Goal: Task Accomplishment & Management: Complete application form

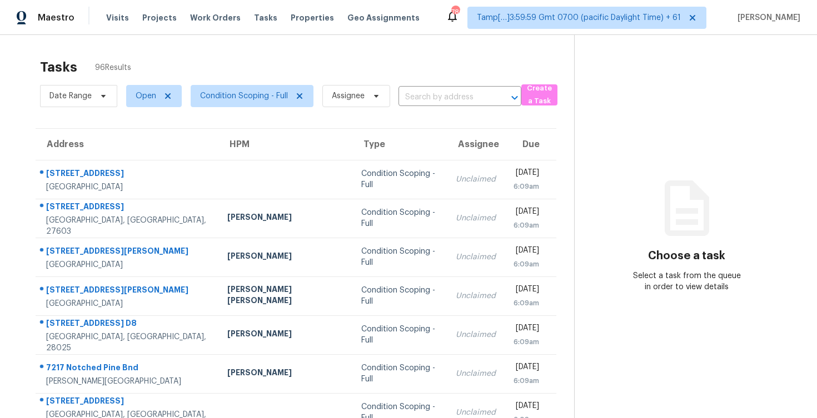
click at [448, 81] on div "Tasks 96 Results" at bounding box center [307, 67] width 534 height 29
click at [447, 91] on input "text" at bounding box center [444, 97] width 92 height 17
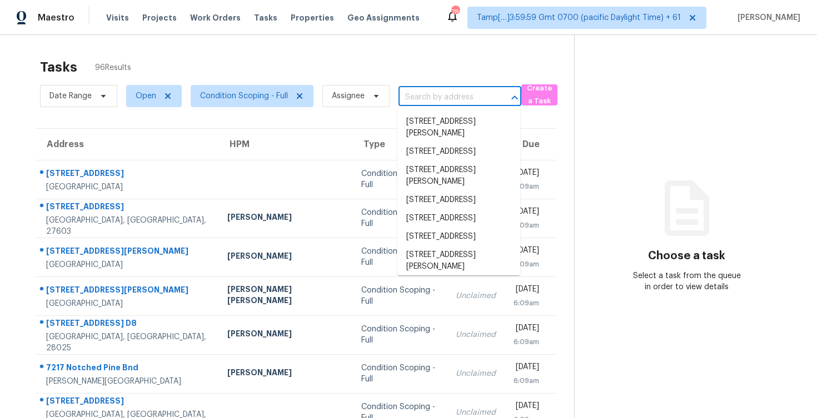
paste input "355 Morgan St Layton, UT, 84041"
type input "355 Morgan St Layton, UT, 84041"
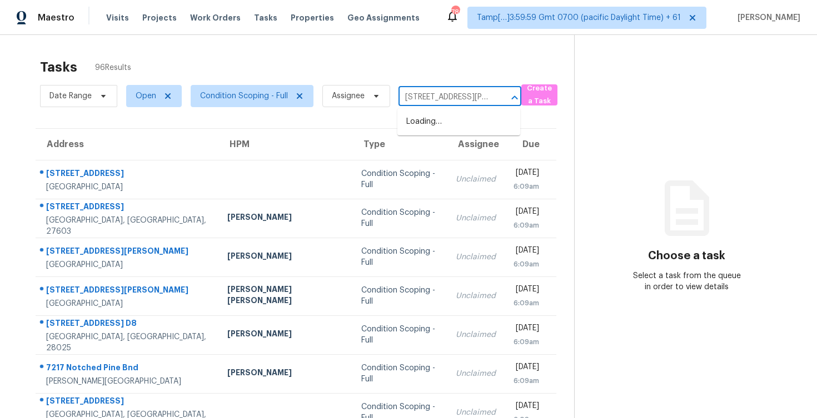
scroll to position [0, 34]
click at [458, 121] on li "355 Morgan St, Layton, UT 84041" at bounding box center [458, 128] width 123 height 30
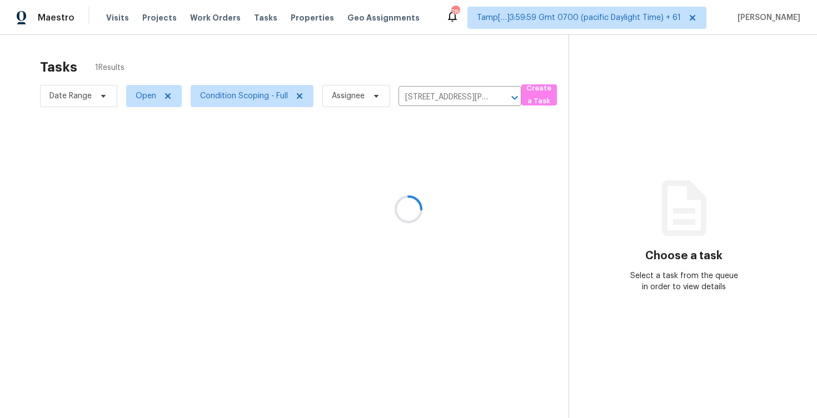
click at [450, 187] on div at bounding box center [408, 209] width 817 height 418
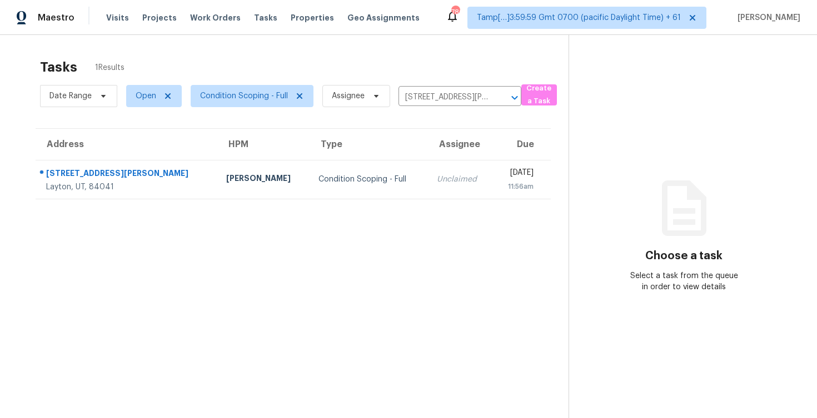
click at [502, 187] on div "11:56am" at bounding box center [518, 186] width 32 height 11
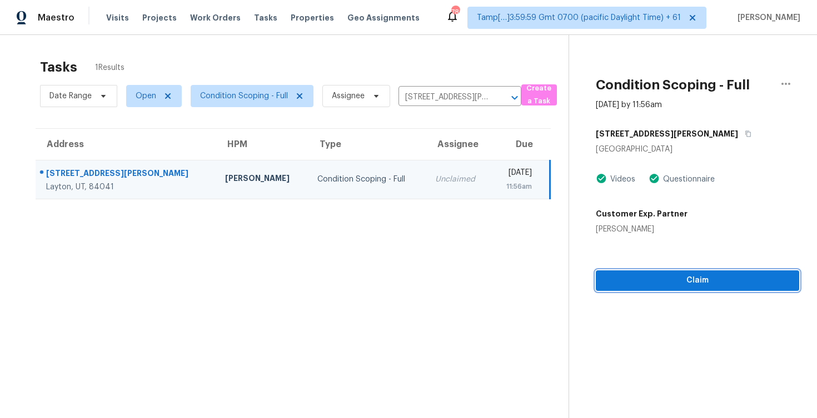
click at [720, 278] on span "Claim" at bounding box center [697, 281] width 186 height 14
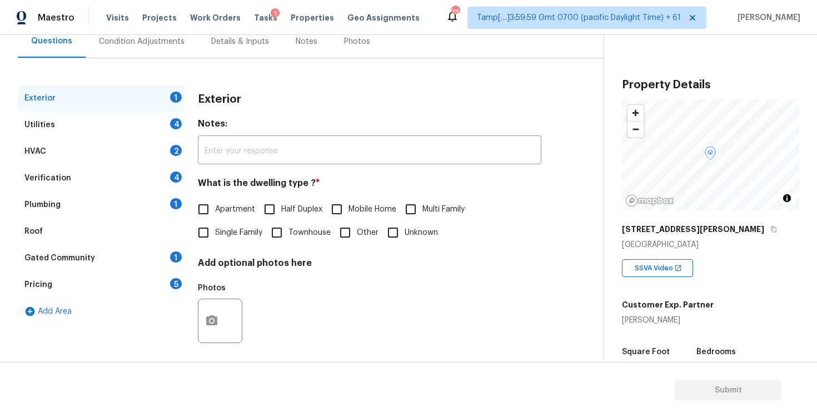
scroll to position [111, 0]
click at [221, 216] on label "Apartment" at bounding box center [223, 208] width 63 height 23
click at [215, 216] on input "Apartment" at bounding box center [203, 208] width 23 height 23
click at [220, 219] on label "Apartment" at bounding box center [223, 209] width 63 height 23
click at [215, 219] on input "Apartment" at bounding box center [203, 209] width 23 height 23
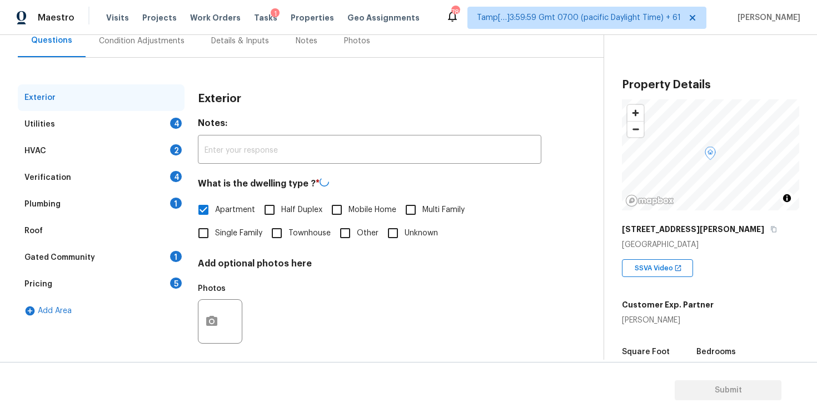
checkbox input "false"
click at [219, 234] on span "Single Family" at bounding box center [238, 234] width 47 height 12
click at [215, 234] on input "Single Family" at bounding box center [203, 233] width 23 height 23
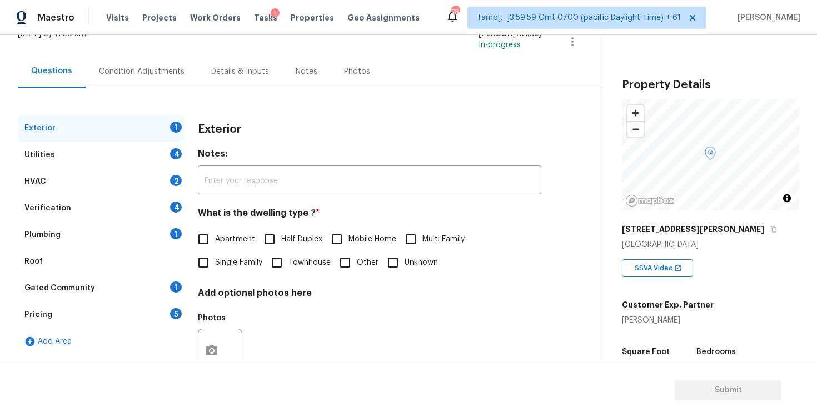
scroll to position [79, 0]
click at [206, 259] on input "Single Family" at bounding box center [203, 263] width 23 height 23
checkbox input "true"
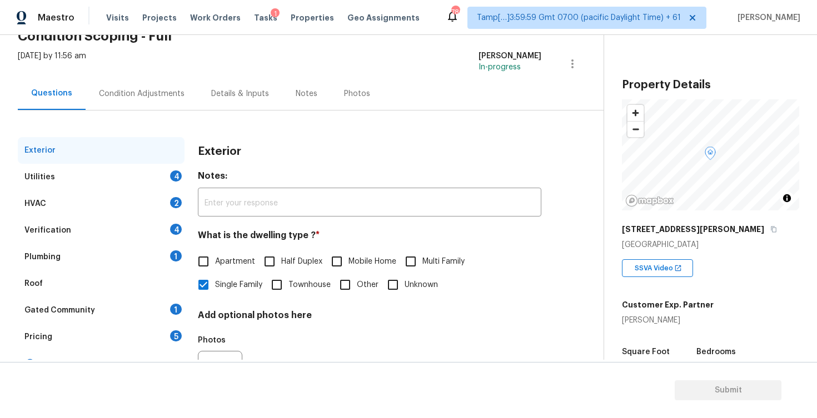
click at [149, 102] on div "Condition Adjustments" at bounding box center [142, 93] width 112 height 33
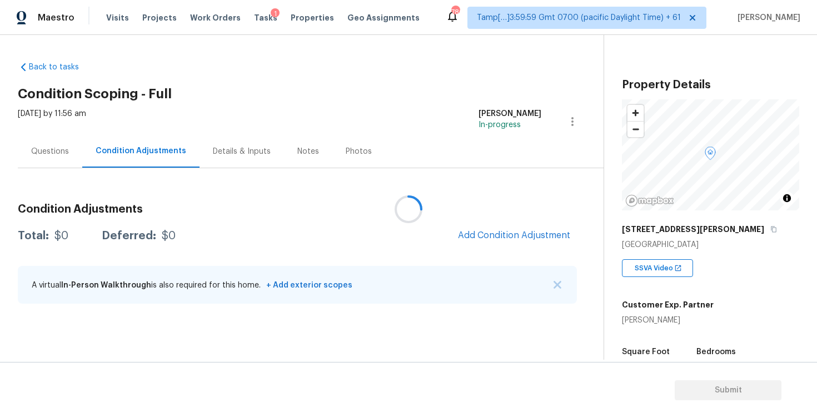
click at [499, 230] on div at bounding box center [408, 209] width 817 height 418
click at [504, 237] on span "Add Condition Adjustment" at bounding box center [514, 236] width 112 height 10
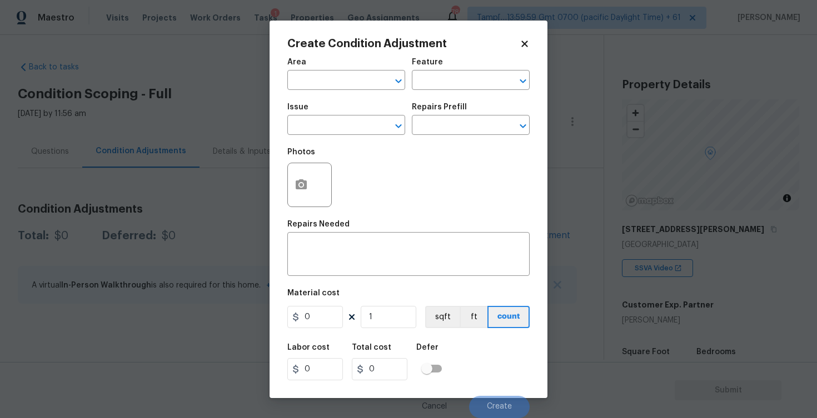
click at [328, 68] on div "Area" at bounding box center [346, 65] width 118 height 14
click at [328, 73] on input "text" at bounding box center [330, 81] width 87 height 17
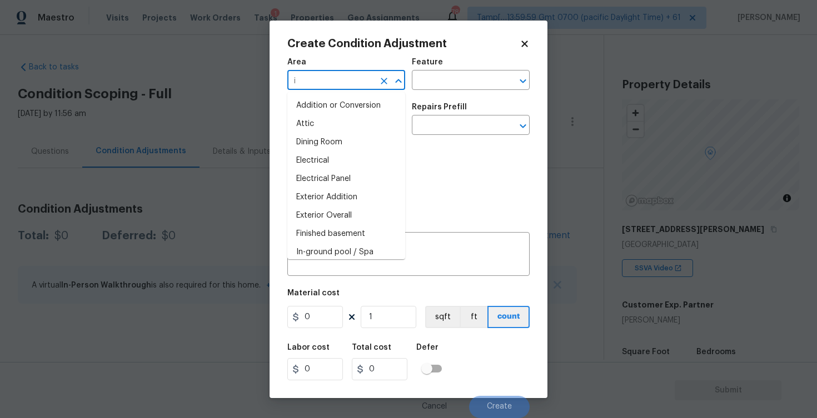
type input "in"
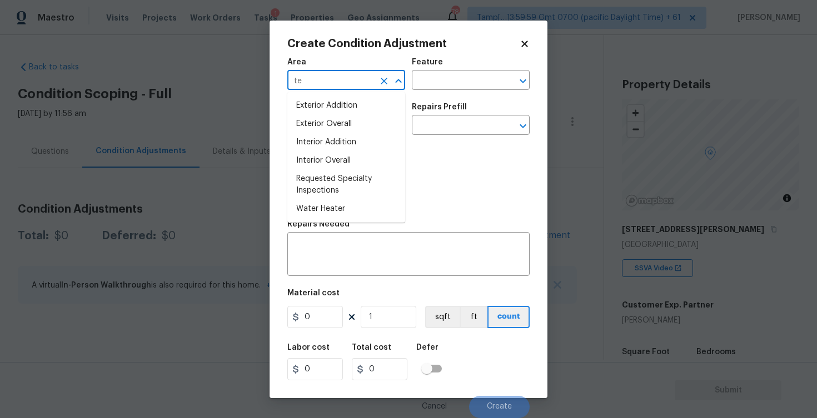
type input "t"
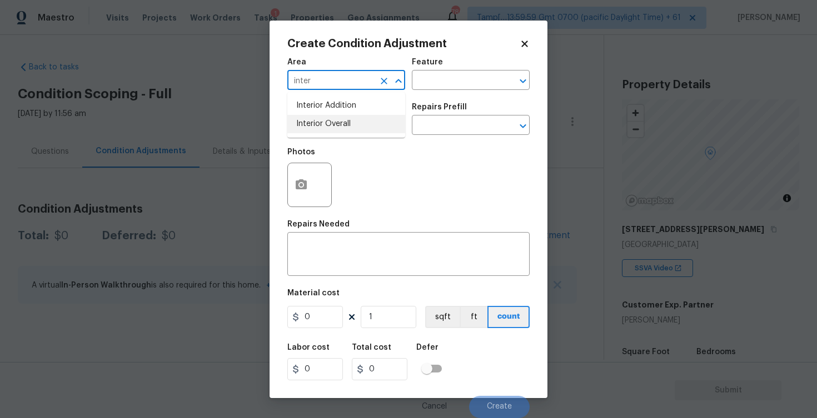
click at [326, 125] on li "Interior Overall" at bounding box center [346, 124] width 118 height 18
type input "Interior Overall"
click at [326, 125] on input "text" at bounding box center [330, 126] width 87 height 17
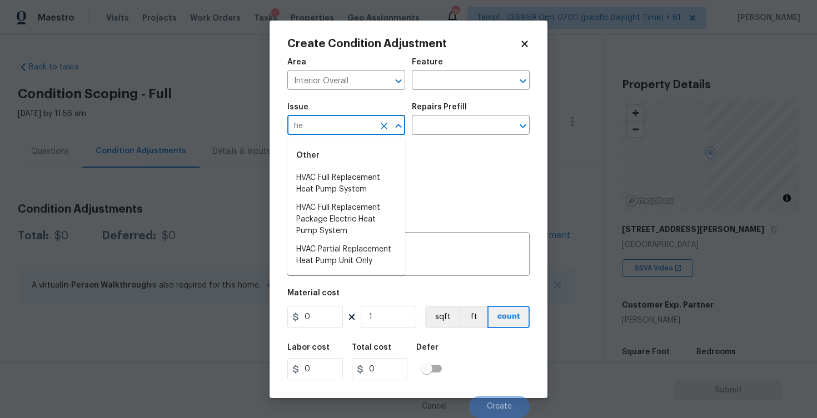
type input "h"
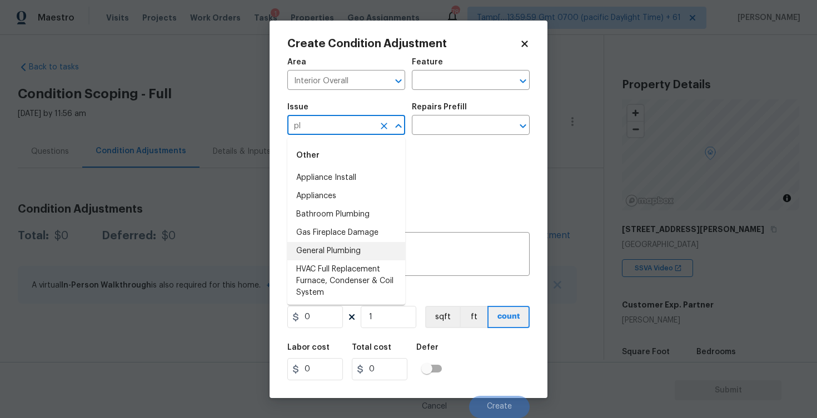
click at [353, 242] on li "General Plumbing" at bounding box center [346, 251] width 118 height 18
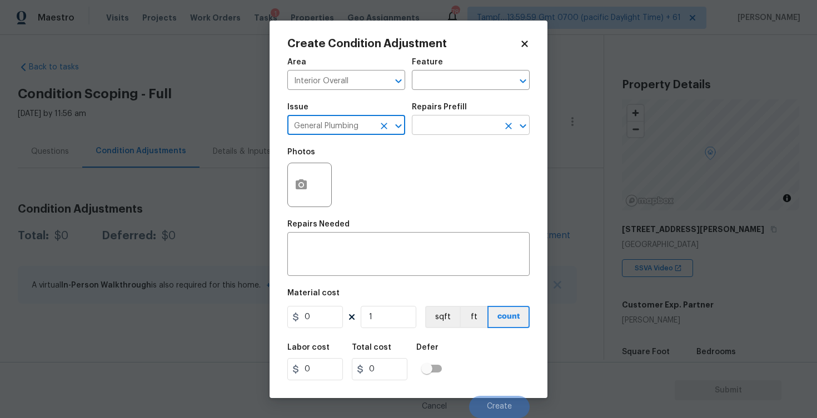
type input "General Plumbing"
click at [433, 135] on input "text" at bounding box center [455, 126] width 87 height 17
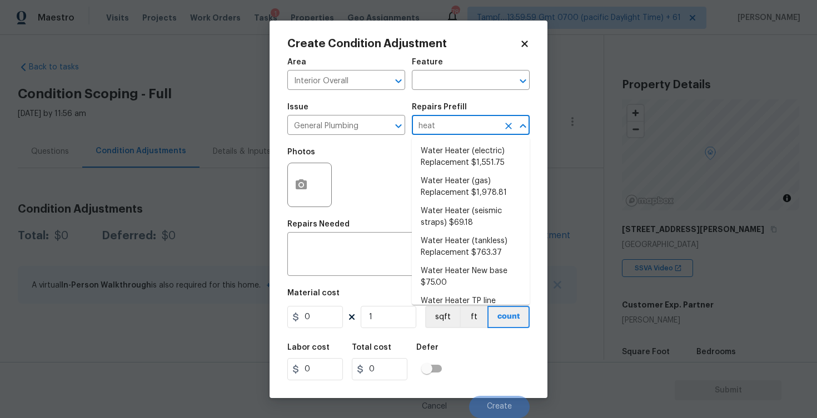
type input "heate"
click at [440, 169] on li "Water Heater (electric) Replacement $1,551.75" at bounding box center [471, 157] width 118 height 30
type input "Plumbing"
type textarea "Remove the existing electric water heater and install a new 40 gallon electric …"
type input "1551.75"
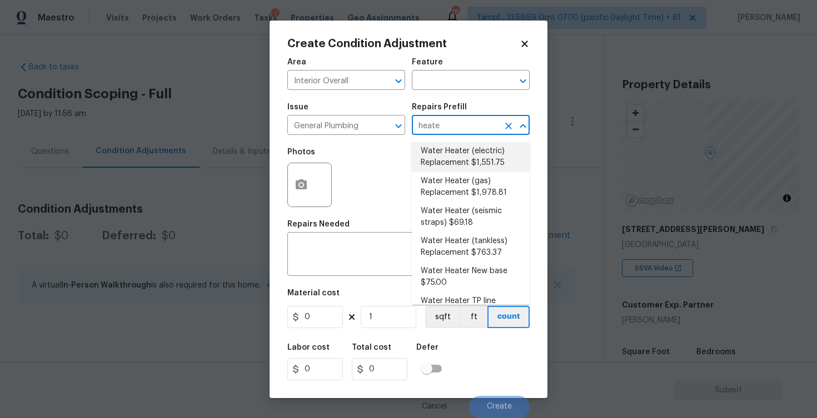
type input "1551.75"
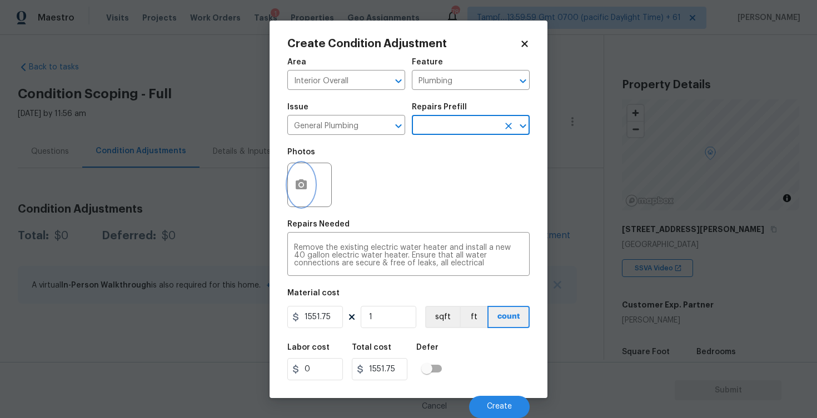
click at [302, 164] on button "button" at bounding box center [301, 184] width 27 height 43
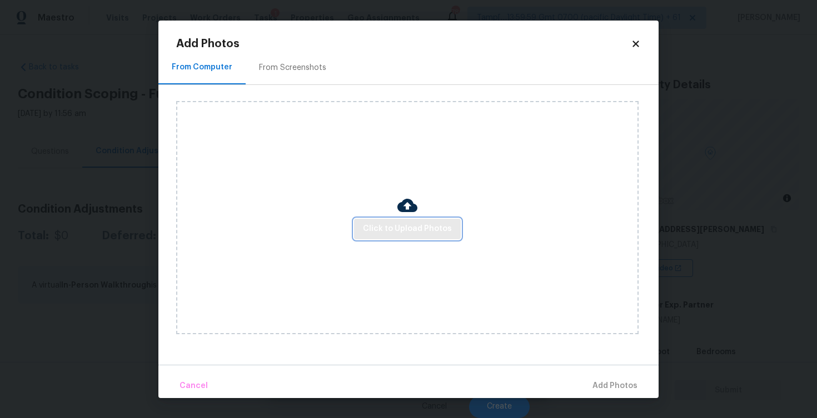
click at [427, 227] on span "Click to Upload Photos" at bounding box center [407, 229] width 89 height 14
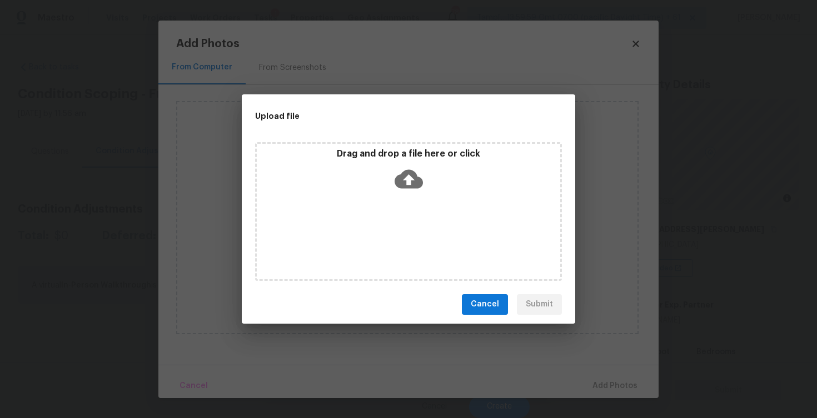
click at [419, 173] on icon at bounding box center [408, 179] width 28 height 28
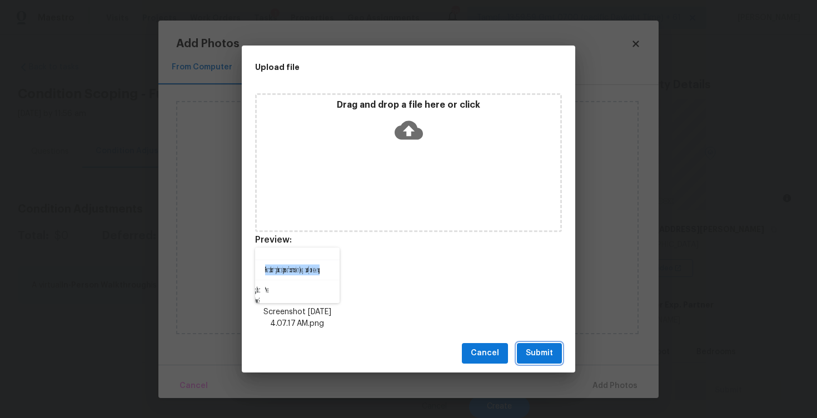
click at [534, 353] on span "Submit" at bounding box center [538, 354] width 27 height 14
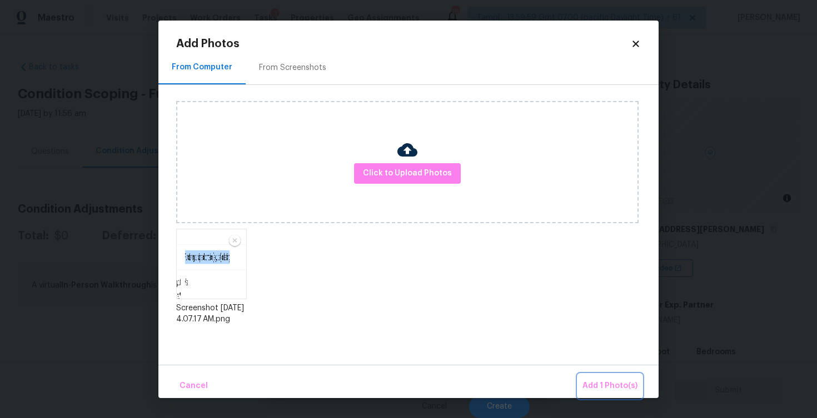
click at [603, 384] on span "Add 1 Photo(s)" at bounding box center [609, 386] width 55 height 14
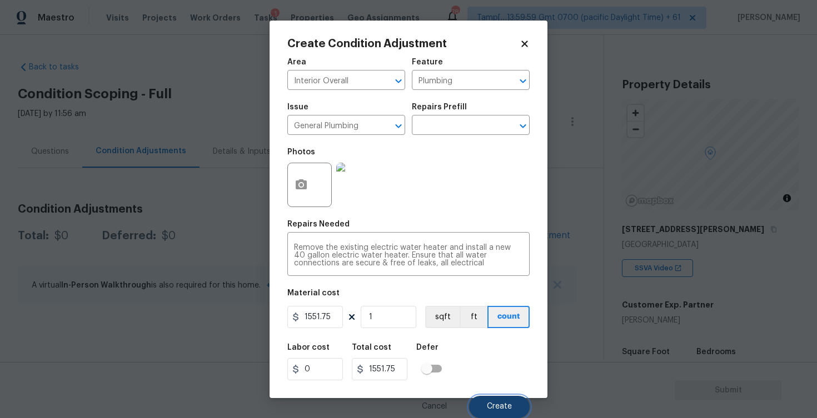
click at [491, 397] on button "Create" at bounding box center [499, 407] width 61 height 22
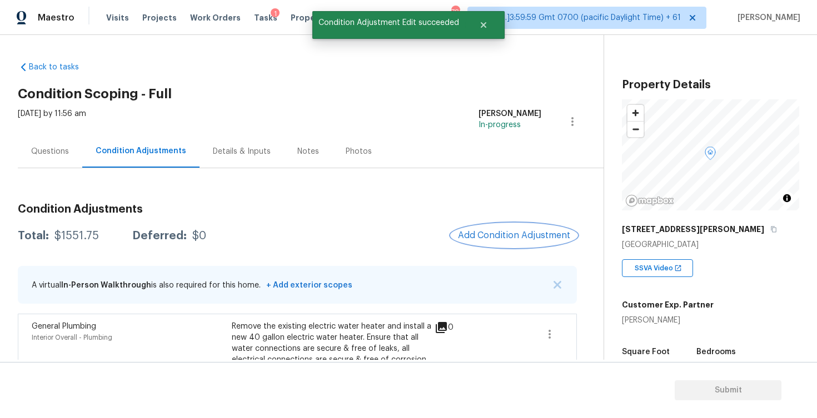
click at [526, 241] on button "Add Condition Adjustment" at bounding box center [514, 235] width 126 height 23
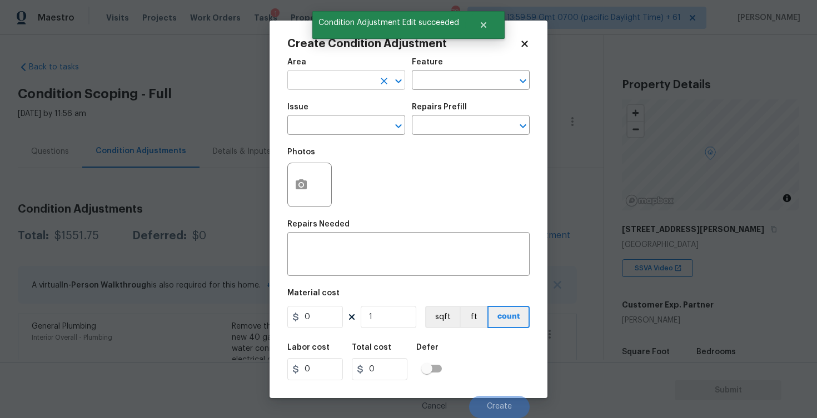
click at [333, 82] on input "text" at bounding box center [330, 81] width 87 height 17
click at [316, 130] on li "Interior Overall" at bounding box center [346, 124] width 118 height 18
type input "Interior Overall"
click at [316, 130] on input "text" at bounding box center [330, 126] width 87 height 17
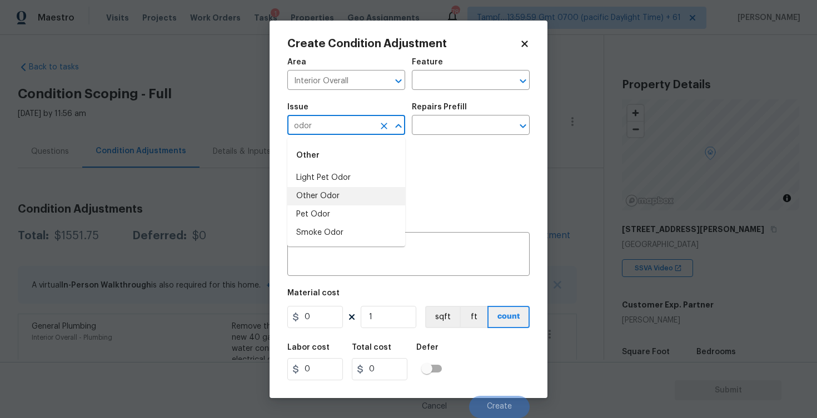
click at [328, 187] on li "Other Odor" at bounding box center [346, 196] width 118 height 18
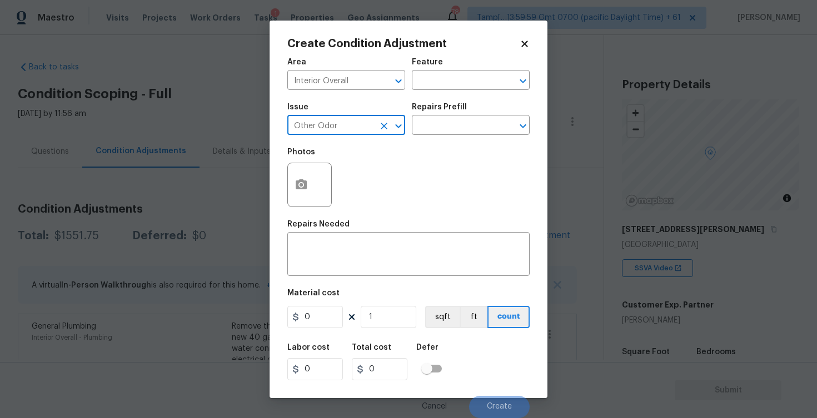
click at [377, 133] on div at bounding box center [390, 126] width 29 height 16
type input "Other Odor"
click at [434, 129] on input "text" at bounding box center [455, 126] width 87 height 17
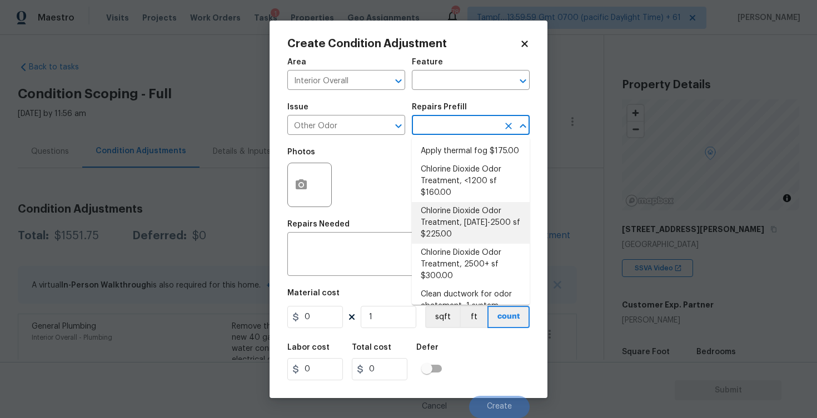
click at [461, 203] on li "Chlorine Dioxide Odor Treatment, 1201-2500 sf $225.00" at bounding box center [471, 223] width 118 height 42
type textarea "Apply Chlorine dioxide treatment for odors in the home. 1200 - 2500 Sq Ft"
type input "225"
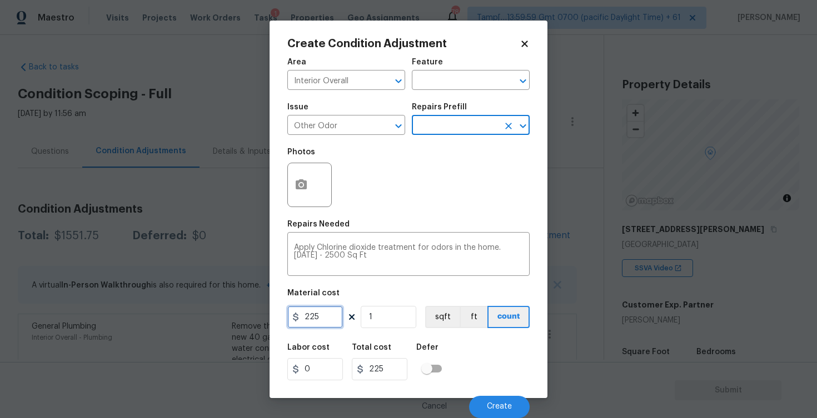
click at [324, 310] on input "225" at bounding box center [315, 317] width 56 height 22
type input "575"
click at [513, 367] on div "Labor cost 0 Total cost 225 Defer" at bounding box center [408, 362] width 242 height 50
type input "575"
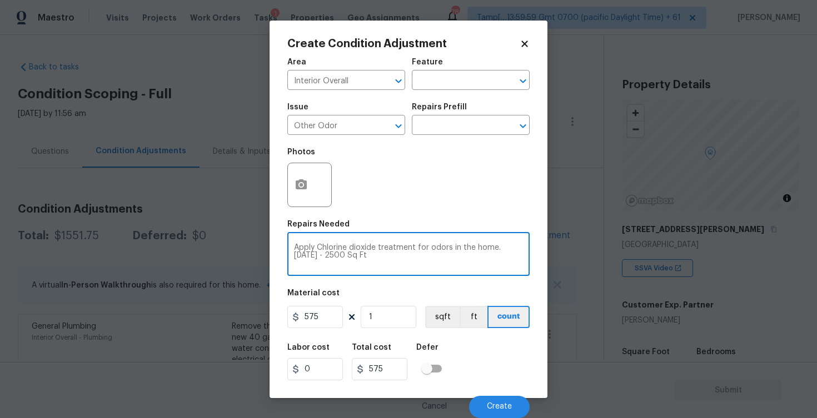
drag, startPoint x: 502, startPoint y: 248, endPoint x: 506, endPoint y: 257, distance: 9.9
click at [506, 257] on textarea "Apply Chlorine dioxide treatment for odors in the home. 1200 - 2500 Sq Ft" at bounding box center [408, 255] width 229 height 23
type textarea "Apply Chlorine dioxide treatment for odors in the home. 1"
click at [471, 362] on div "Labor cost 0 Total cost 575 Defer" at bounding box center [408, 362] width 242 height 50
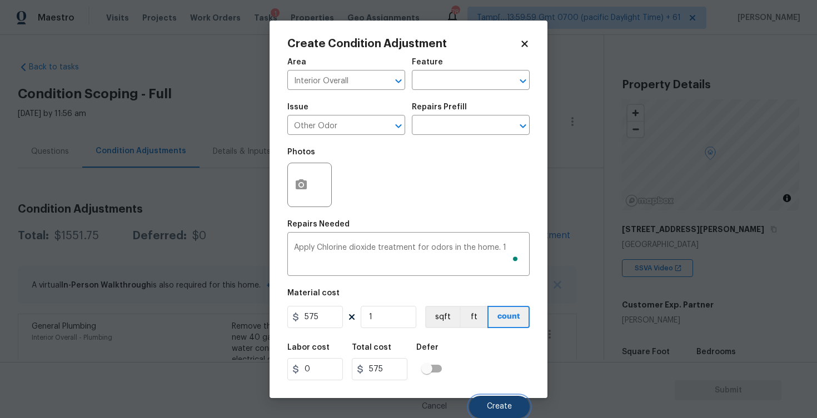
click at [501, 403] on span "Create" at bounding box center [499, 407] width 25 height 8
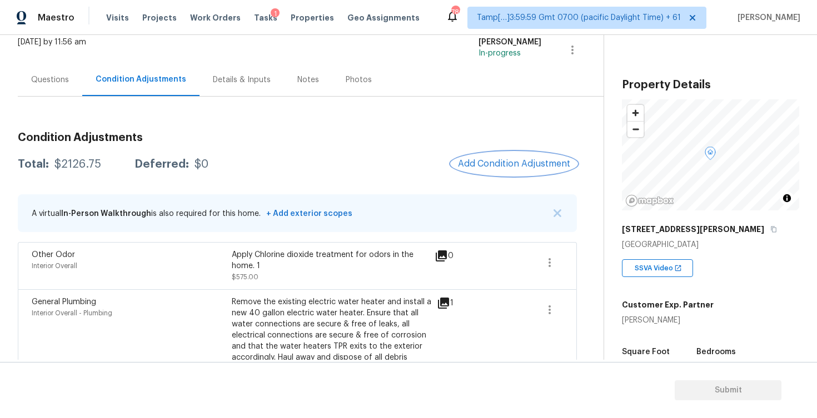
scroll to position [108, 0]
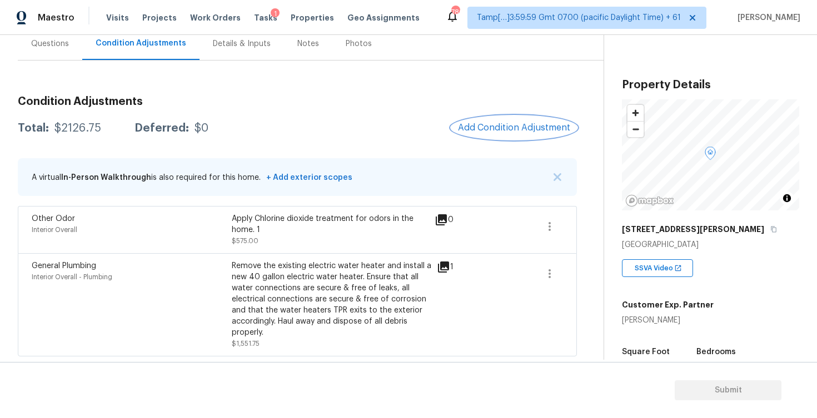
click at [514, 133] on button "Add Condition Adjustment" at bounding box center [514, 127] width 126 height 23
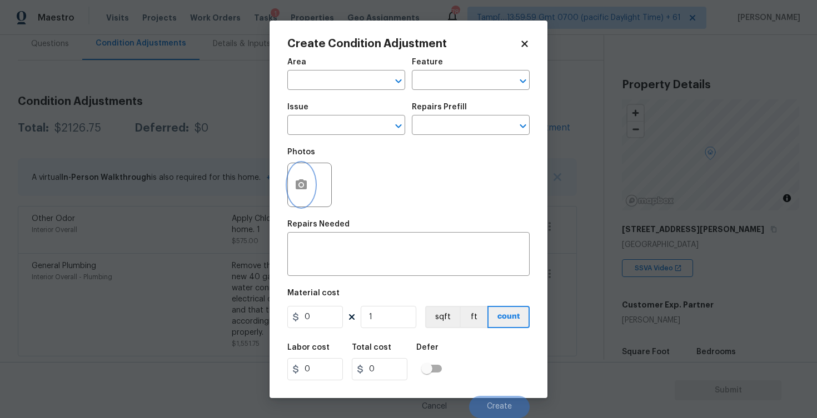
click at [306, 186] on icon "button" at bounding box center [301, 184] width 11 height 10
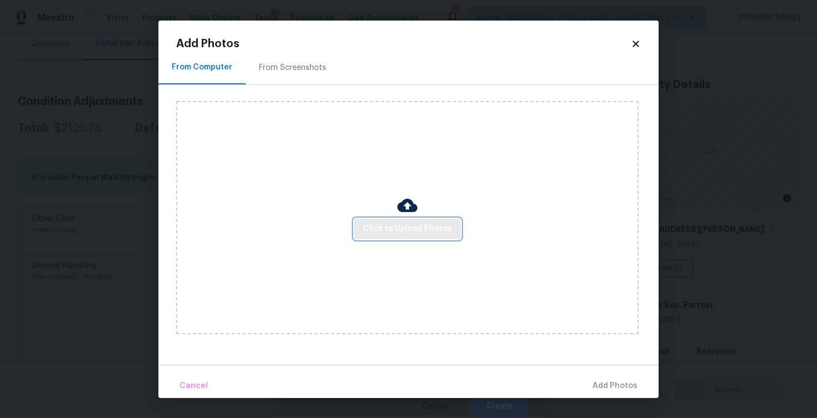
click at [407, 225] on span "Click to Upload Photos" at bounding box center [407, 229] width 89 height 14
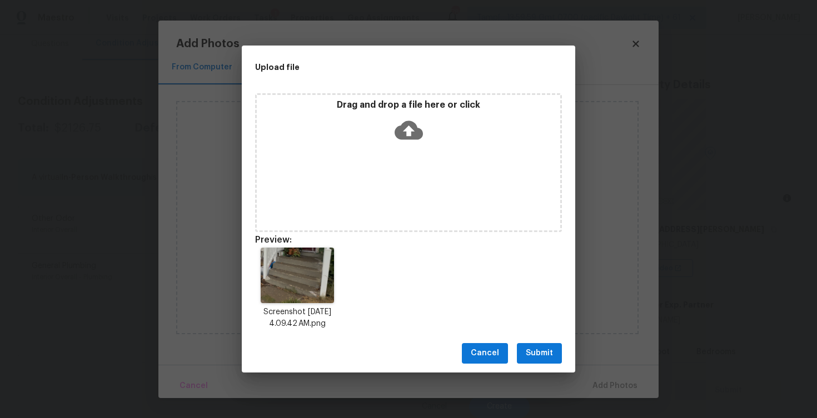
click at [559, 373] on div "Upload file Drag and drop a file here or click Preview: Screenshot 2025-08-28 a…" at bounding box center [408, 209] width 817 height 418
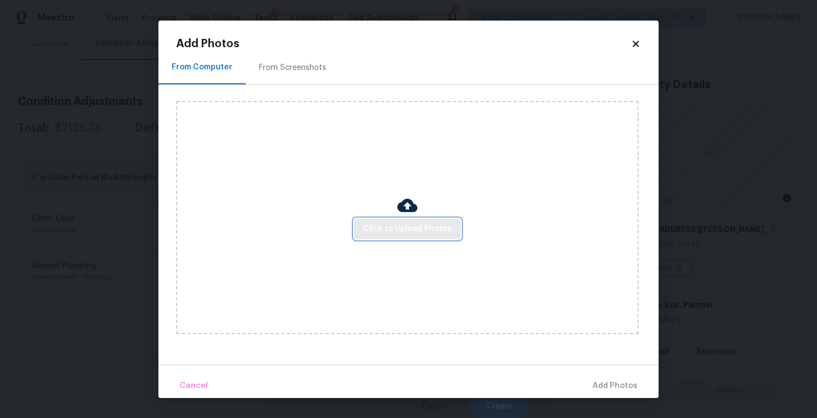
click at [446, 223] on span "Click to Upload Photos" at bounding box center [407, 229] width 89 height 14
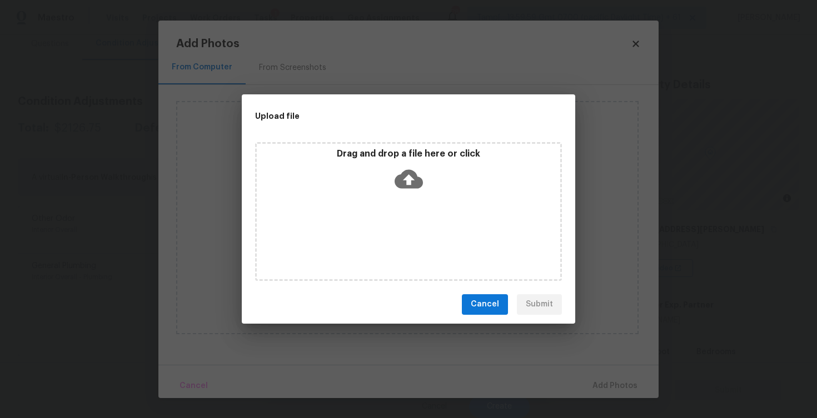
click at [414, 177] on icon at bounding box center [408, 178] width 28 height 19
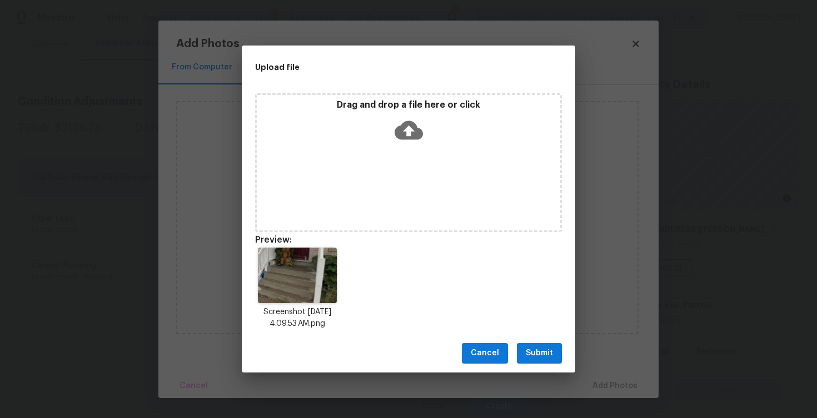
click at [529, 351] on span "Submit" at bounding box center [538, 354] width 27 height 14
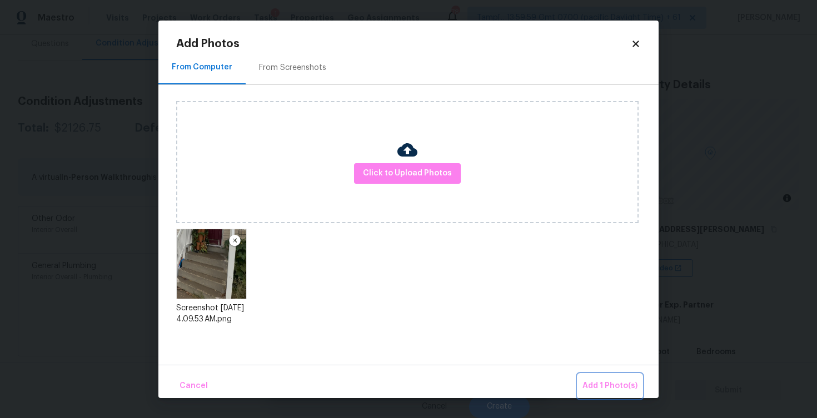
click at [587, 381] on span "Add 1 Photo(s)" at bounding box center [609, 386] width 55 height 14
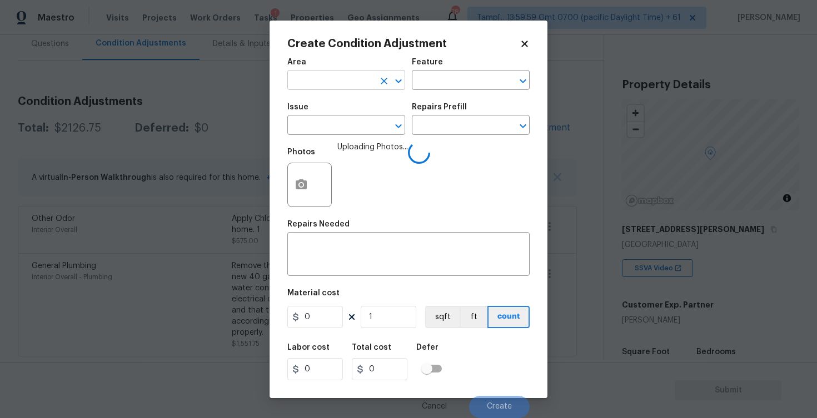
click at [347, 80] on input "text" at bounding box center [330, 81] width 87 height 17
click at [337, 123] on li "Exterior Overall" at bounding box center [346, 124] width 118 height 18
type input "Exterior Overall"
click at [337, 123] on input "text" at bounding box center [330, 126] width 87 height 17
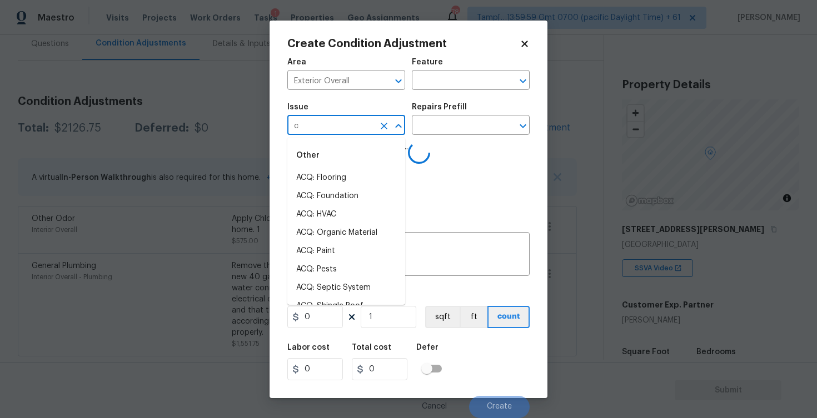
type input "co"
type input "n"
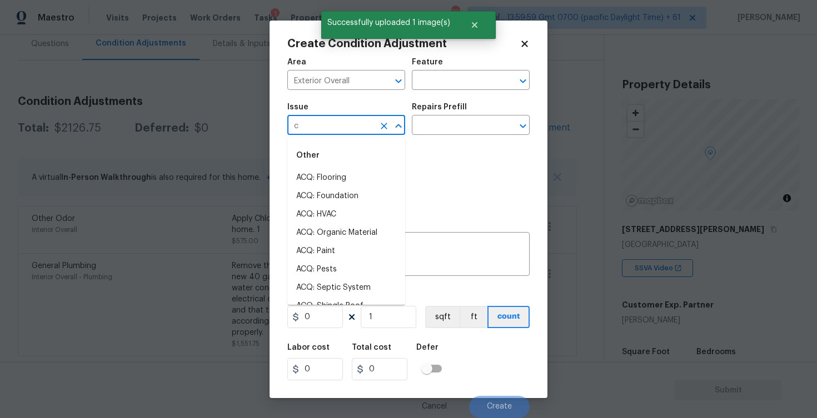
type input "co"
type input "n"
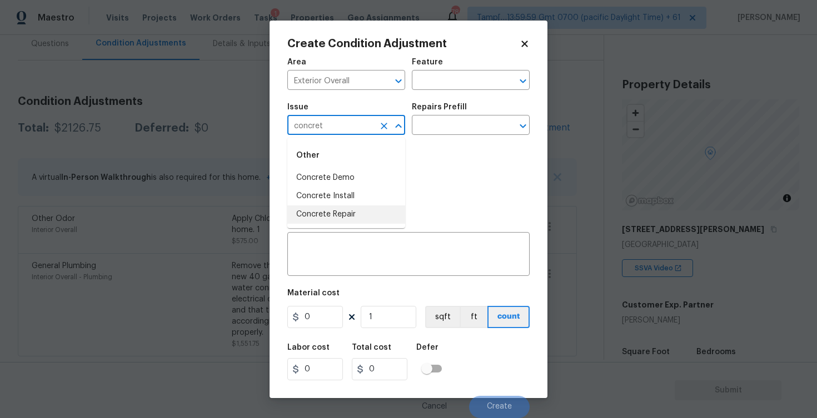
click at [338, 220] on li "Concrete Repair" at bounding box center [346, 215] width 118 height 18
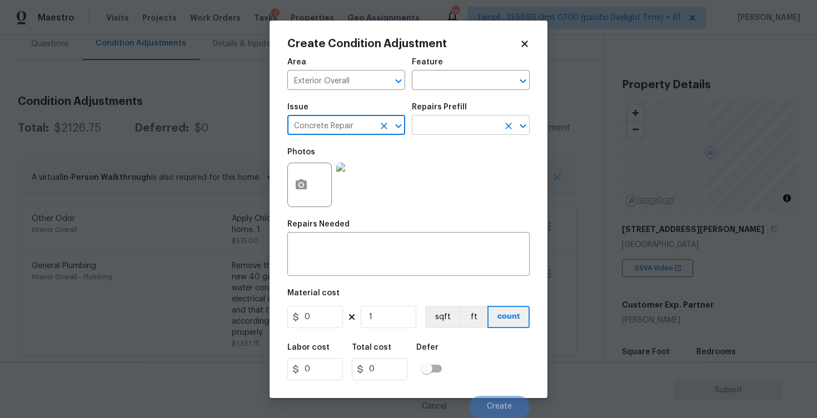
type input "Concrete Repair"
click at [427, 123] on input "text" at bounding box center [455, 126] width 87 height 17
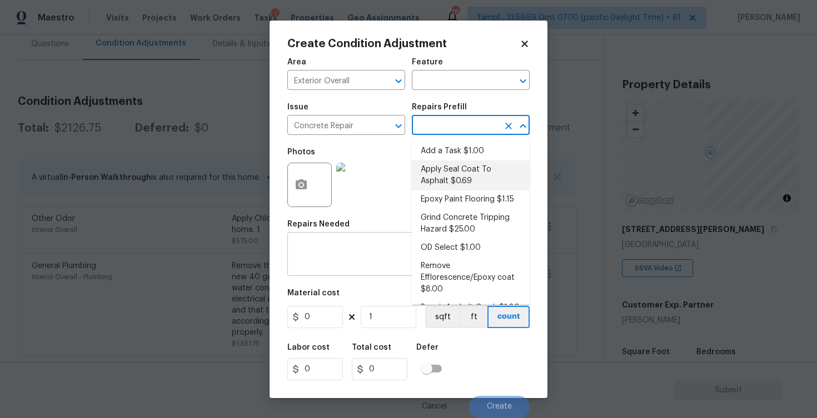
click at [381, 263] on textarea at bounding box center [408, 255] width 229 height 23
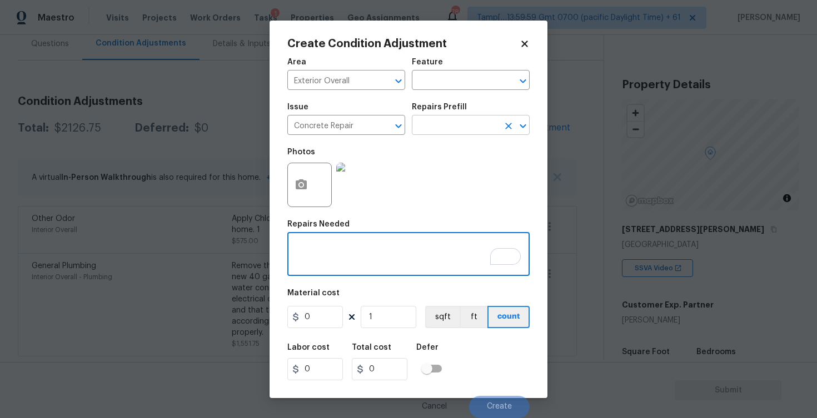
click at [471, 118] on input "text" at bounding box center [455, 126] width 87 height 17
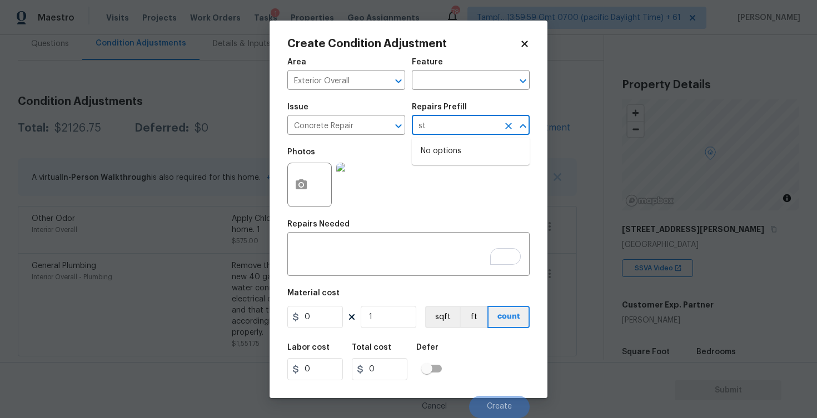
type input "s"
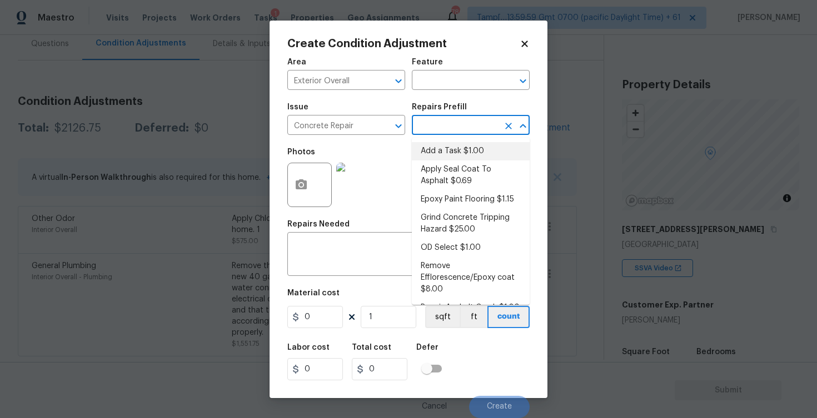
click at [369, 232] on div "Repairs Needed" at bounding box center [408, 228] width 242 height 14
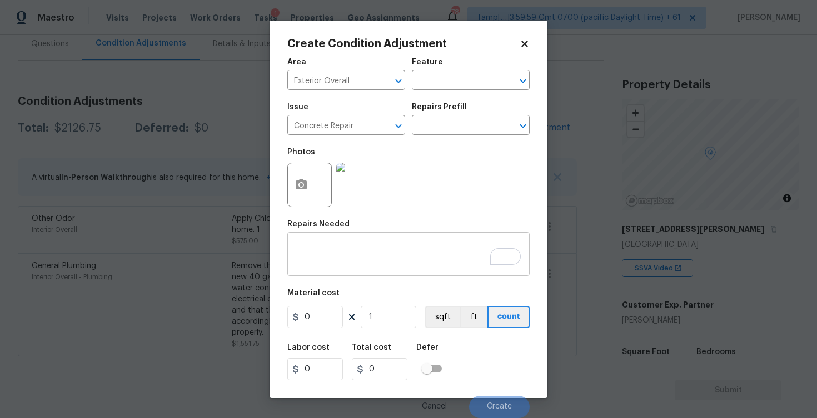
click at [346, 244] on textarea "To enrich screen reader interactions, please activate Accessibility in Grammarl…" at bounding box center [408, 255] width 229 height 23
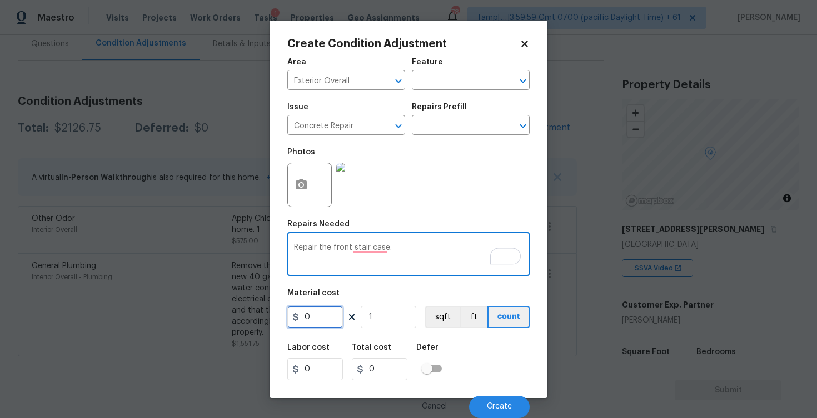
click at [316, 323] on input "0" at bounding box center [315, 317] width 56 height 22
type textarea "Repair the front staircase."
click at [327, 314] on input "0" at bounding box center [315, 317] width 56 height 22
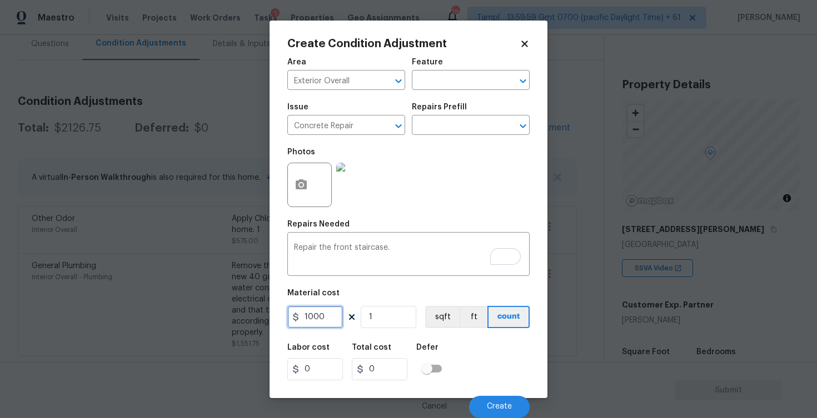
type input "1000"
click at [476, 357] on div "Labor cost 0 Total cost 1000 Defer" at bounding box center [408, 362] width 242 height 50
click at [489, 406] on span "Create" at bounding box center [499, 407] width 25 height 8
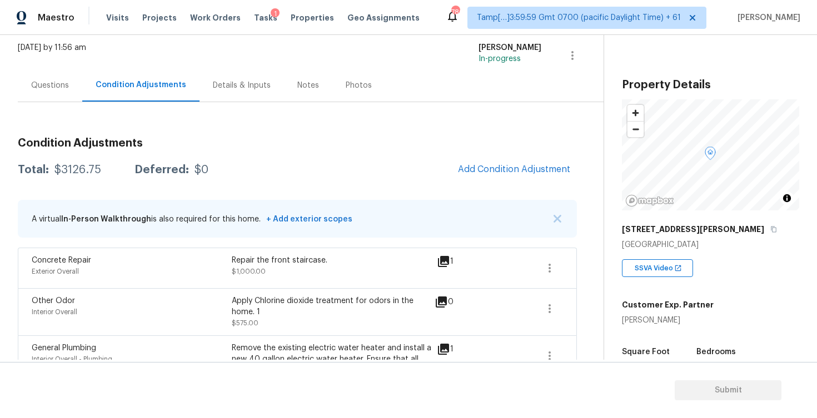
click at [61, 94] on div "Questions" at bounding box center [50, 85] width 64 height 33
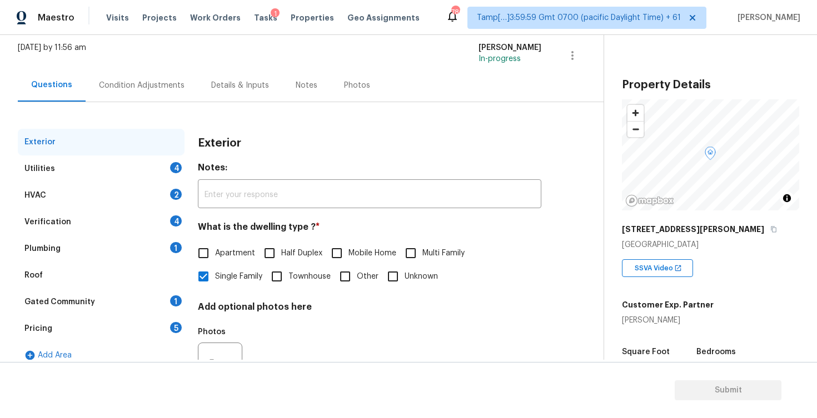
scroll to position [117, 0]
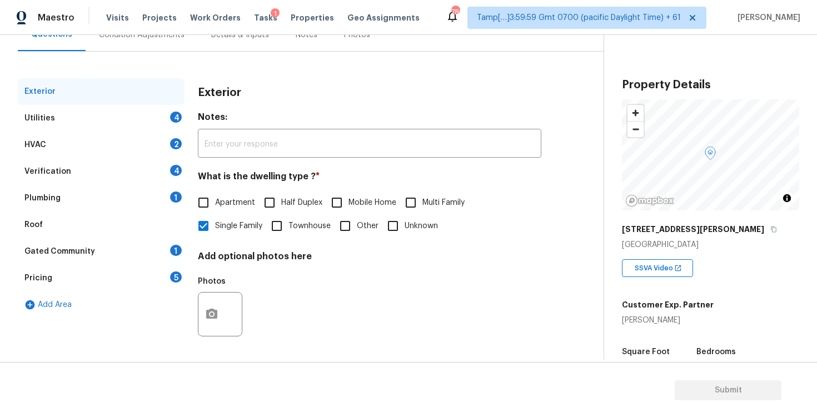
click at [139, 178] on div "Verification 4" at bounding box center [101, 171] width 167 height 27
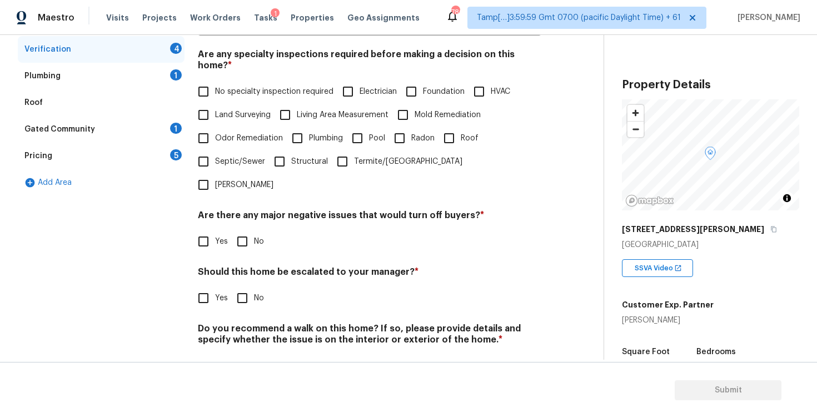
scroll to position [238, 0]
click at [201, 287] on input "Yes" at bounding box center [203, 298] width 23 height 23
checkbox input "true"
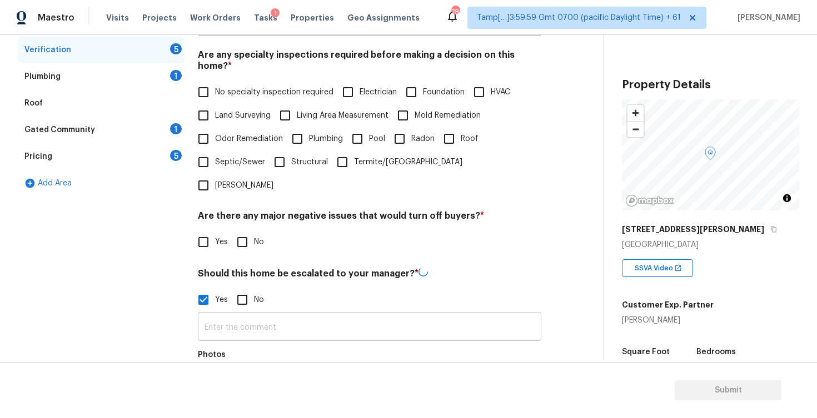
click at [255, 315] on input "text" at bounding box center [369, 328] width 343 height 26
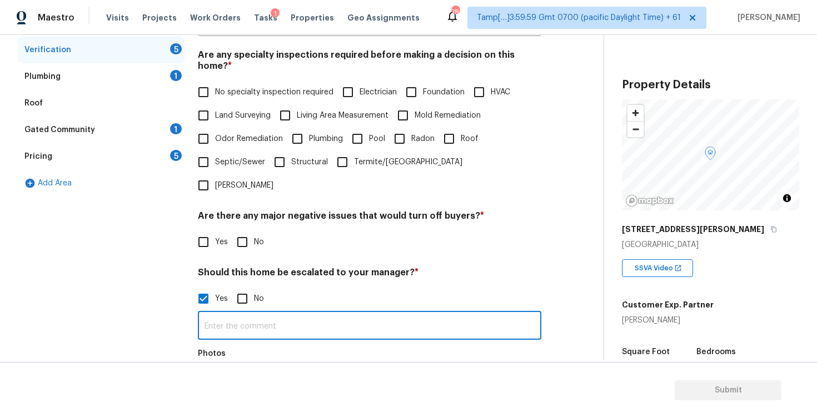
type input "h"
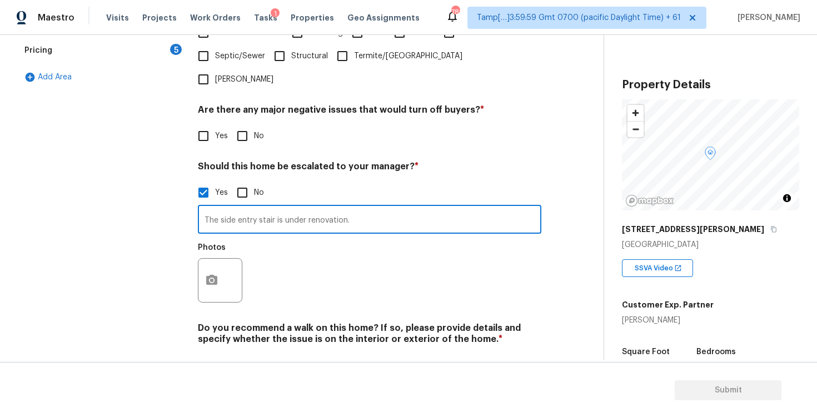
type input "The side entry stair is under renovation."
click at [201, 259] on button "button" at bounding box center [211, 280] width 27 height 43
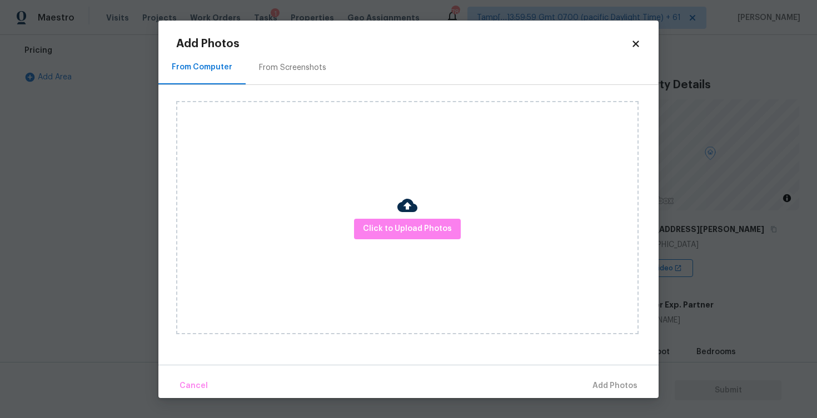
click at [383, 244] on div "Click to Upload Photos" at bounding box center [407, 217] width 462 height 233
click at [388, 229] on span "Click to Upload Photos" at bounding box center [407, 229] width 89 height 14
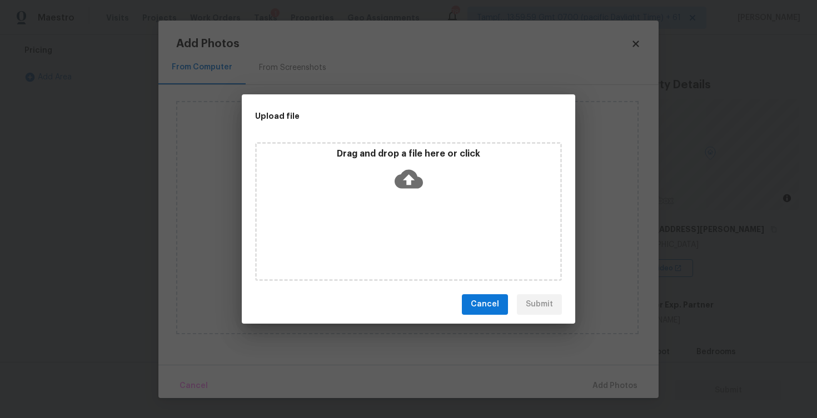
click at [404, 184] on icon at bounding box center [408, 178] width 28 height 19
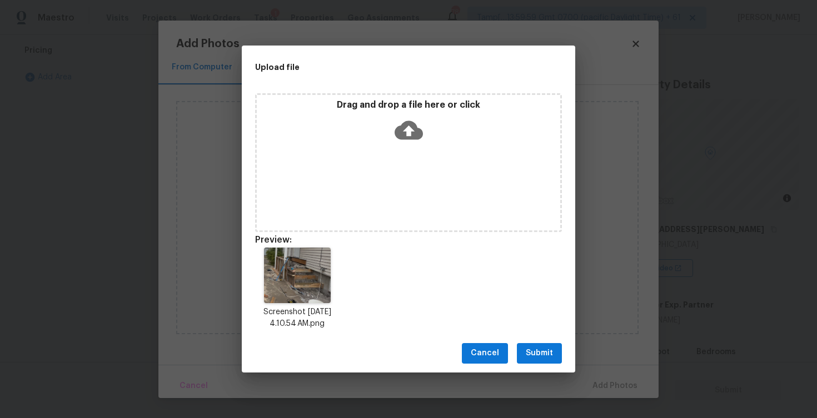
click at [534, 363] on button "Submit" at bounding box center [539, 353] width 45 height 21
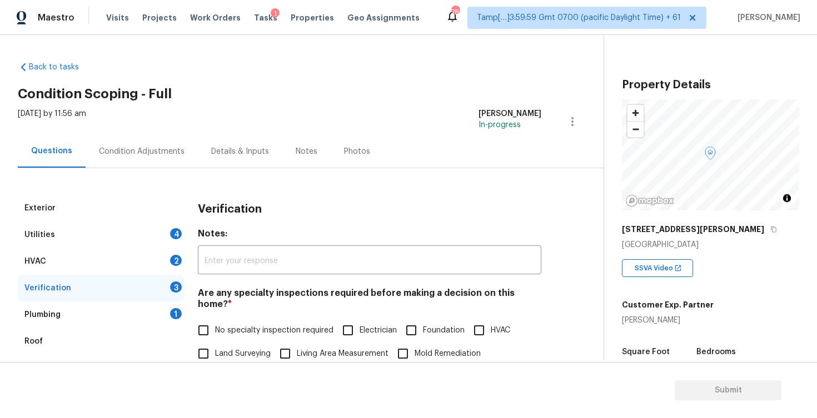
click at [172, 155] on div "Condition Adjustments" at bounding box center [142, 151] width 86 height 11
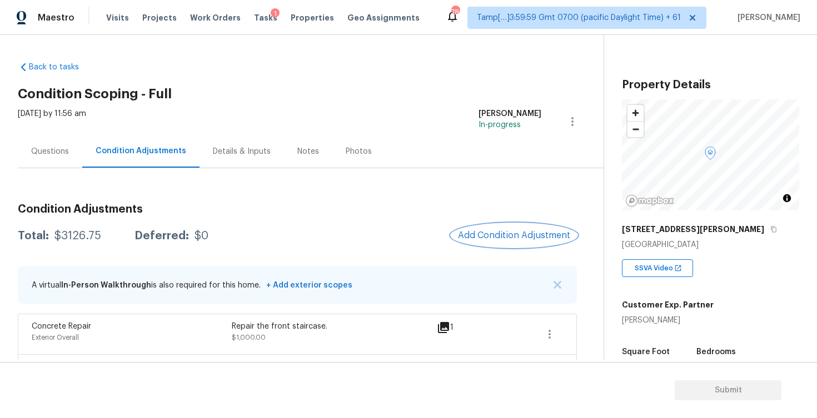
click at [477, 231] on span "Add Condition Adjustment" at bounding box center [514, 236] width 112 height 10
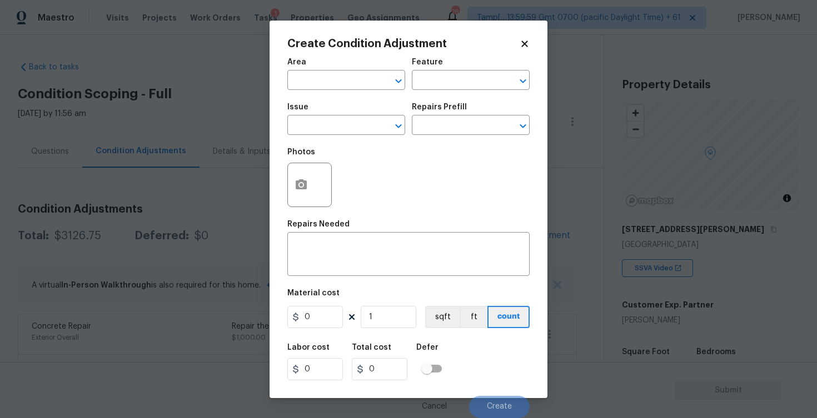
click at [328, 92] on span "Area ​" at bounding box center [346, 74] width 118 height 45
click at [329, 81] on input "text" at bounding box center [330, 81] width 87 height 17
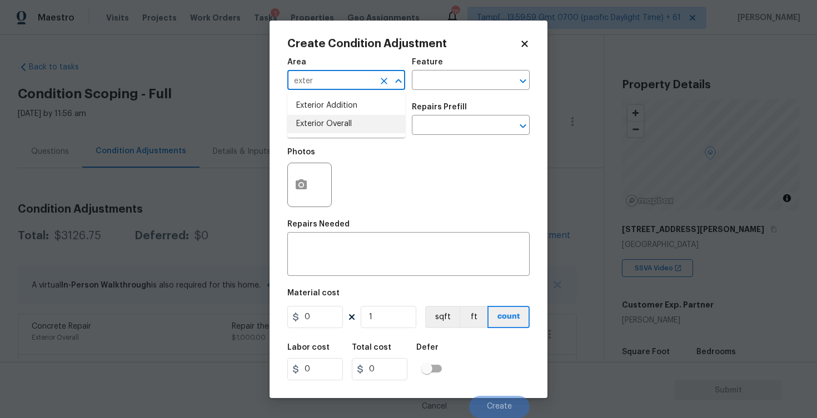
click at [343, 129] on li "Exterior Overall" at bounding box center [346, 124] width 118 height 18
type input "Exterior Overall"
click at [343, 129] on input "text" at bounding box center [330, 126] width 87 height 17
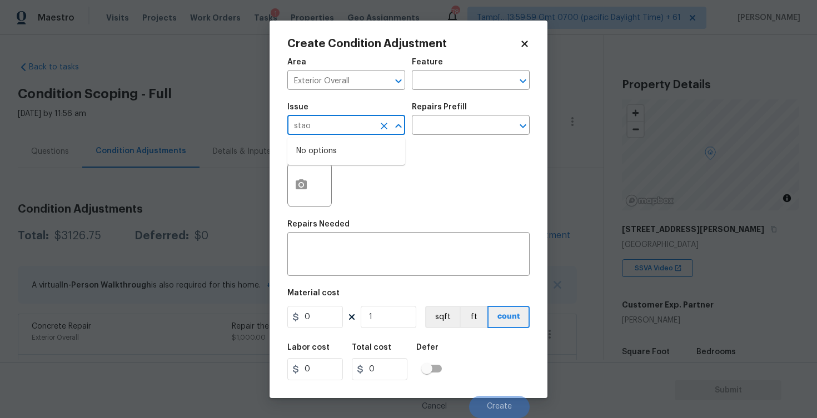
type input "staor"
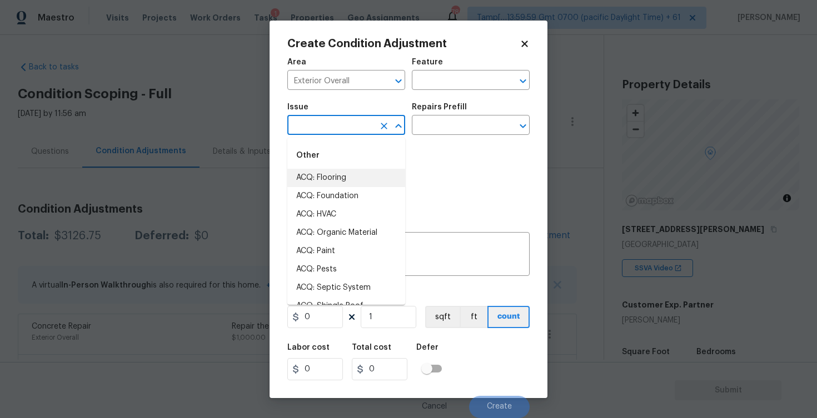
click at [208, 277] on body "Maestro Visits Projects Work Orders Tasks 1 Properties Geo Assignments 786 Tamp…" at bounding box center [408, 209] width 817 height 418
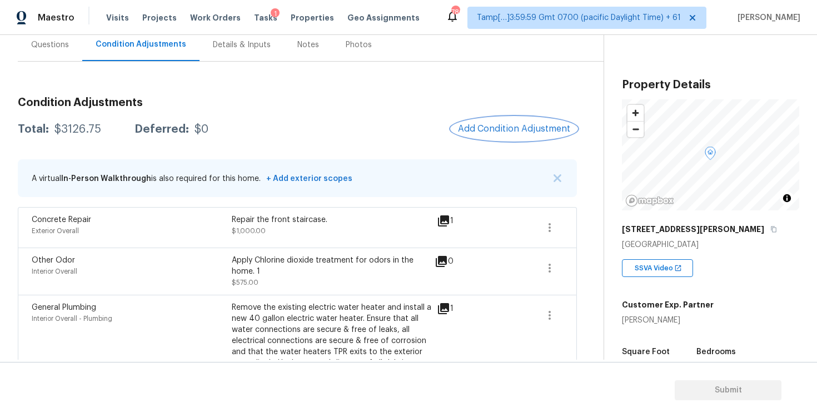
scroll to position [120, 0]
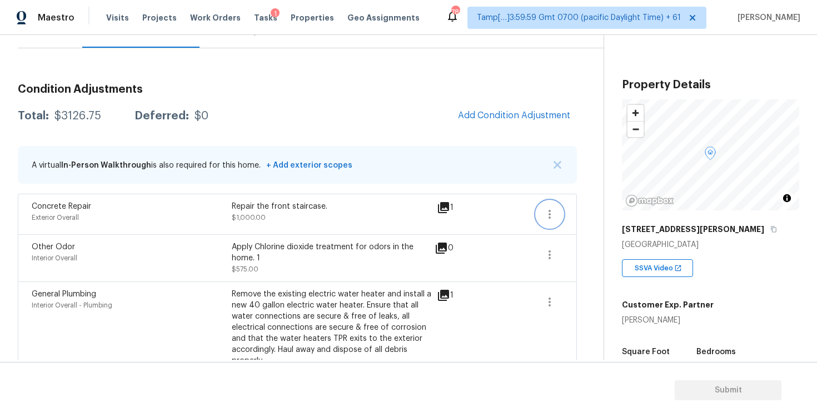
click at [552, 205] on button "button" at bounding box center [549, 214] width 27 height 27
click at [597, 218] on link "Edit" at bounding box center [612, 212] width 94 height 17
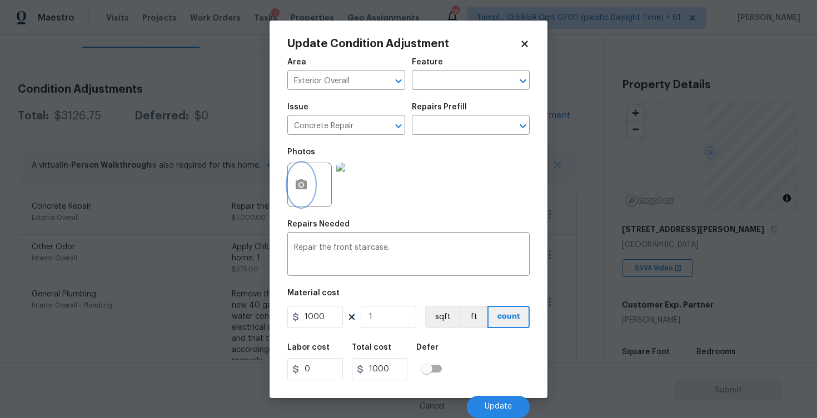
click at [308, 187] on button "button" at bounding box center [301, 184] width 27 height 43
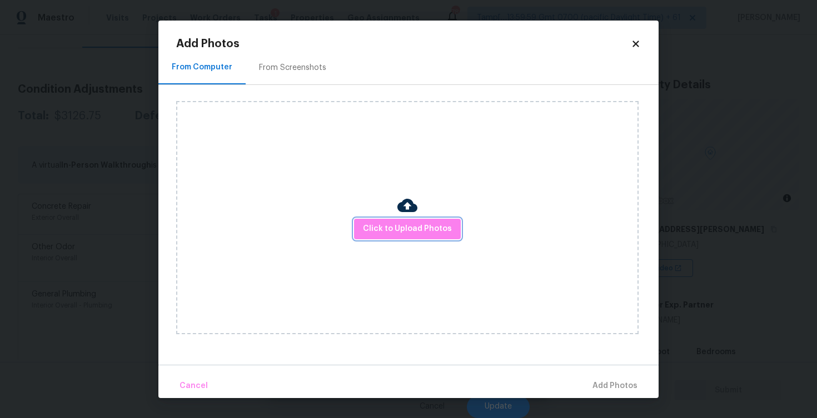
click at [404, 219] on button "Click to Upload Photos" at bounding box center [407, 229] width 107 height 21
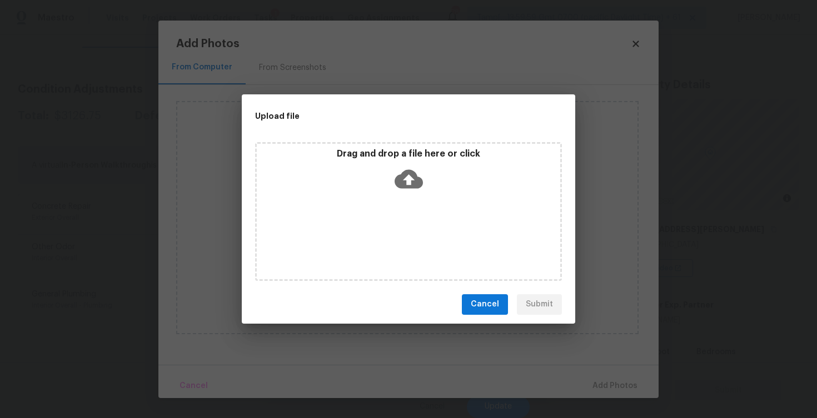
click at [406, 171] on icon at bounding box center [408, 178] width 28 height 19
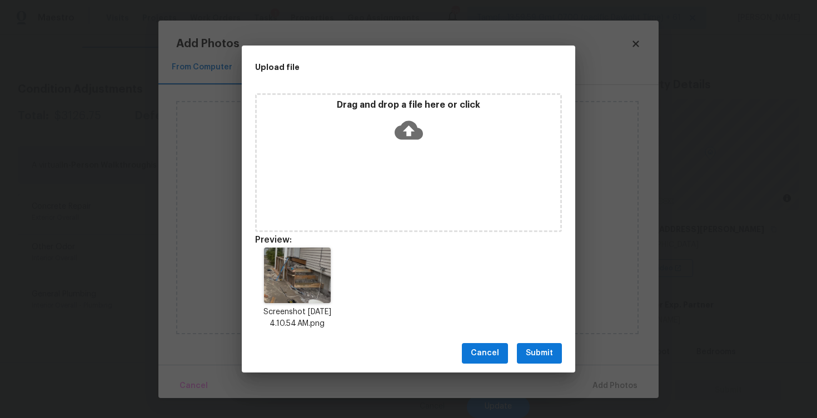
click at [538, 361] on button "Submit" at bounding box center [539, 353] width 45 height 21
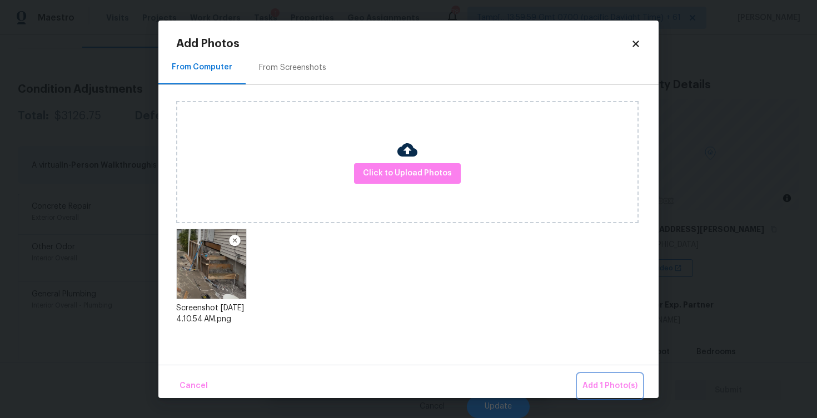
click at [596, 389] on span "Add 1 Photo(s)" at bounding box center [609, 386] width 55 height 14
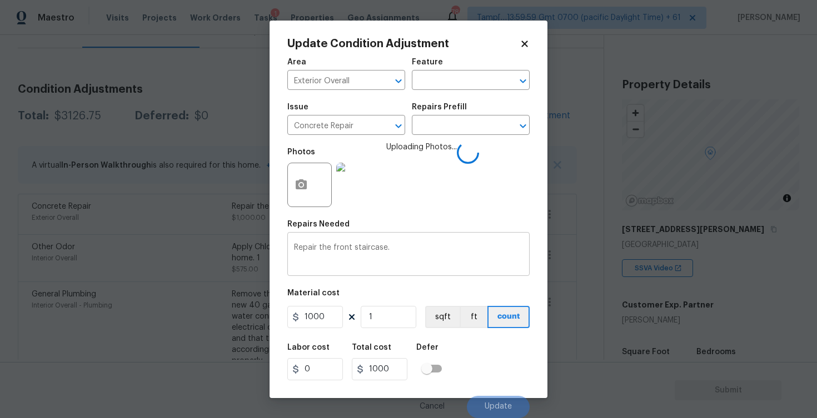
click at [395, 246] on textarea "Repair the front staircase." at bounding box center [408, 255] width 229 height 23
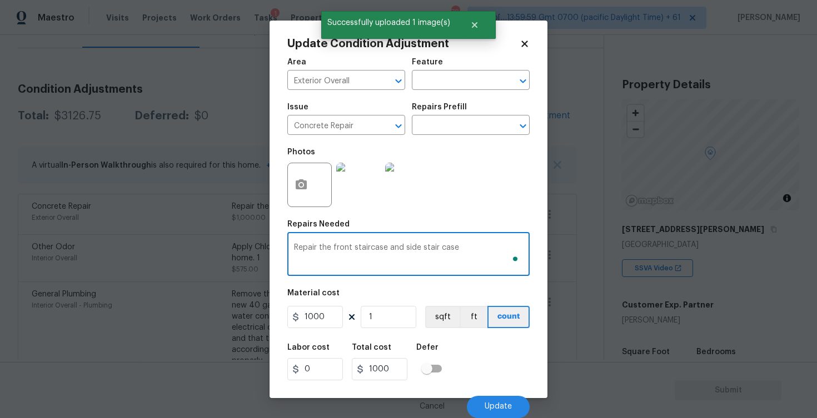
type textarea "Repair the front staircase and side stair case"
click at [376, 318] on input "1" at bounding box center [389, 317] width 56 height 22
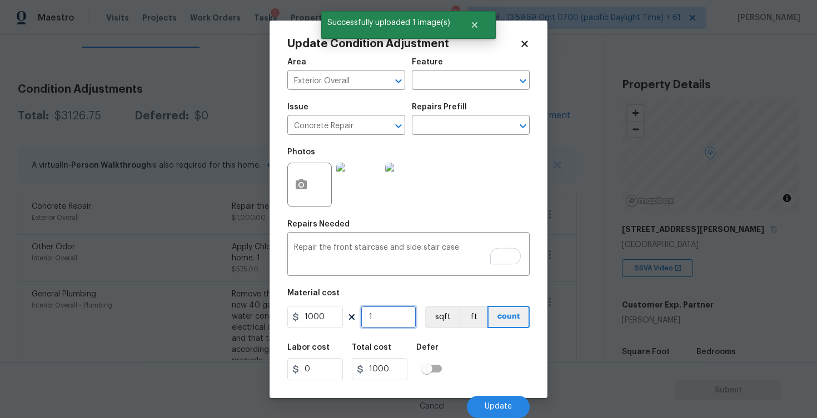
type input "0"
type input "2"
type input "2000"
type input "2"
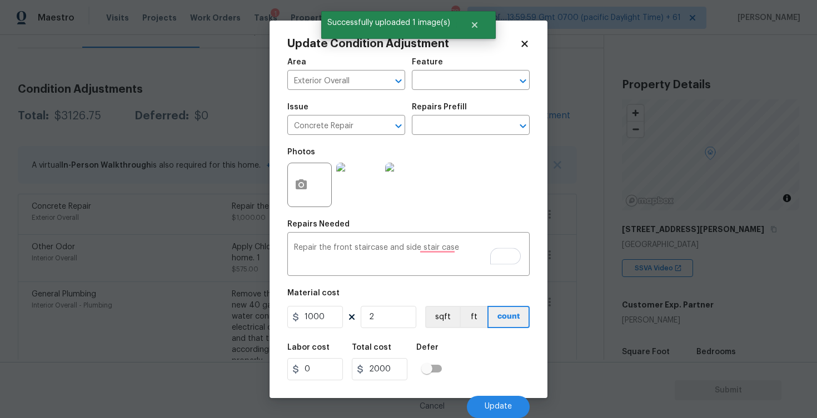
click at [494, 358] on div "Labor cost 0 Total cost 2000 Defer" at bounding box center [408, 362] width 242 height 50
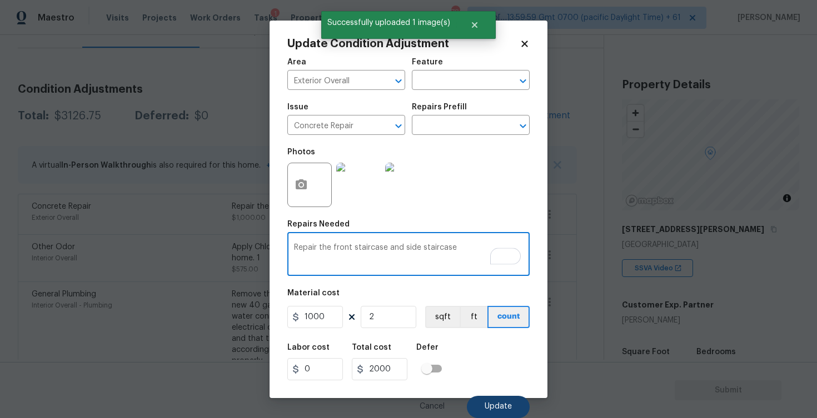
type textarea "Repair the front staircase and side staircase"
click at [500, 412] on button "Update" at bounding box center [498, 407] width 63 height 22
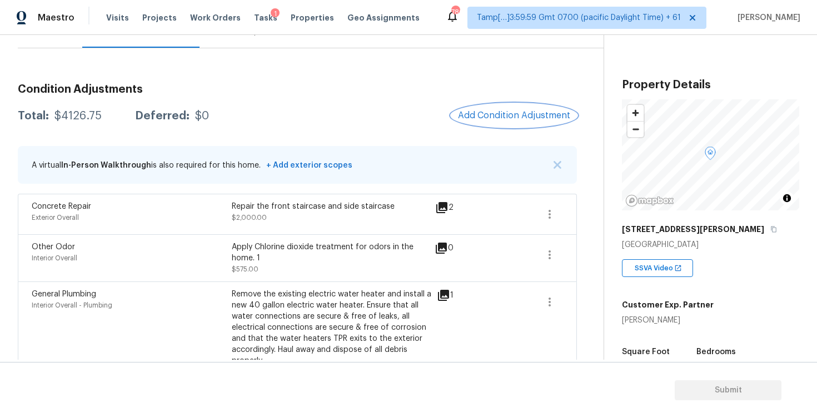
click at [508, 114] on span "Add Condition Adjustment" at bounding box center [514, 116] width 112 height 10
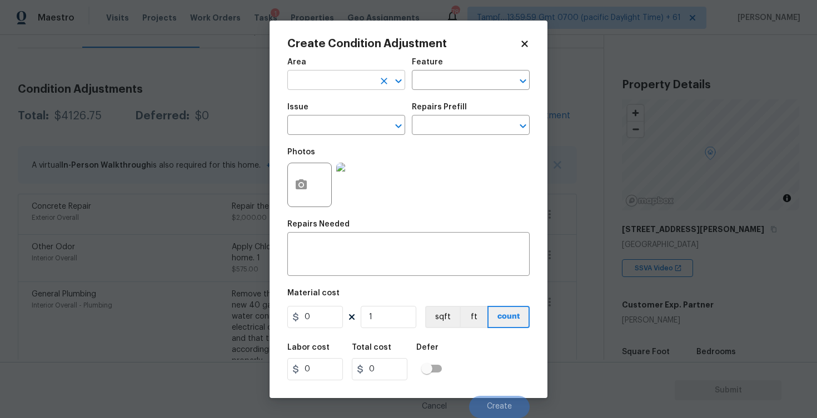
click at [316, 82] on input "text" at bounding box center [330, 81] width 87 height 17
click at [325, 122] on li "Exterior Overall" at bounding box center [346, 124] width 118 height 18
type input "Exterior Overall"
click at [322, 121] on input "text" at bounding box center [330, 126] width 87 height 17
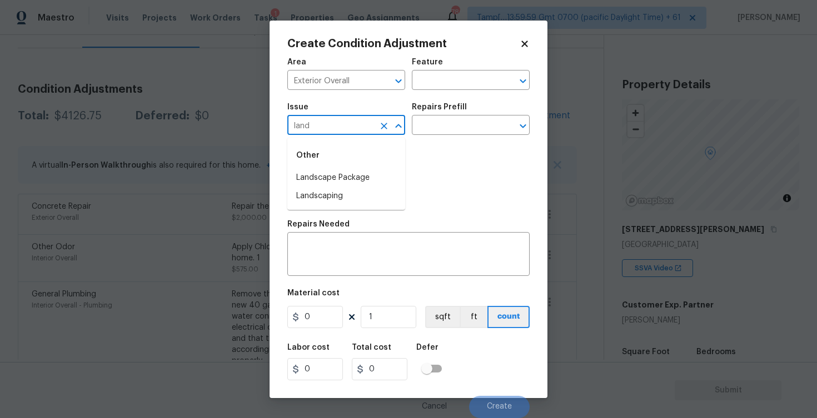
click at [338, 167] on div "Other" at bounding box center [346, 155] width 118 height 27
click at [339, 176] on li "Landscape Package" at bounding box center [346, 178] width 118 height 18
type input "Landscape Package"
click at [452, 113] on div "Repairs Prefill" at bounding box center [471, 110] width 118 height 14
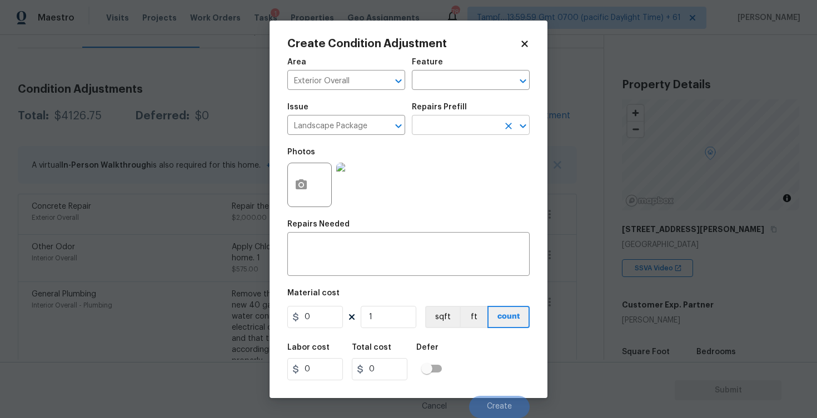
click at [450, 130] on input "text" at bounding box center [455, 126] width 87 height 17
click at [449, 157] on li "Initial landscaping package $85.00" at bounding box center [471, 157] width 118 height 30
type input "Home Readiness Packages"
type textarea "Mowing of grass up to 6" in height. Mow, edge along driveways & sidewalks, trim…"
type input "85"
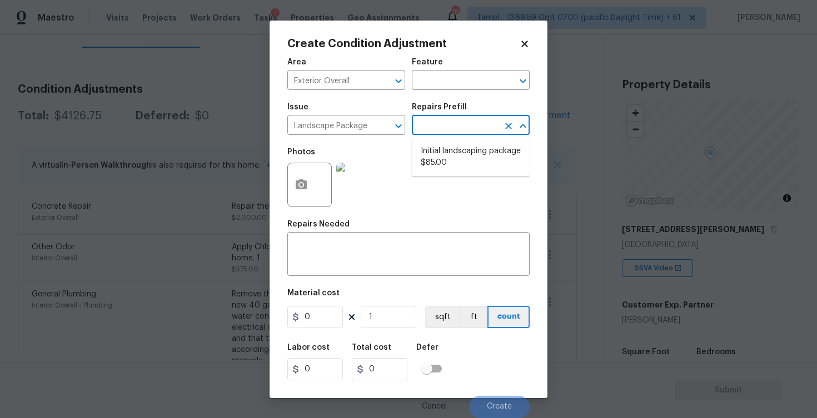
type input "85"
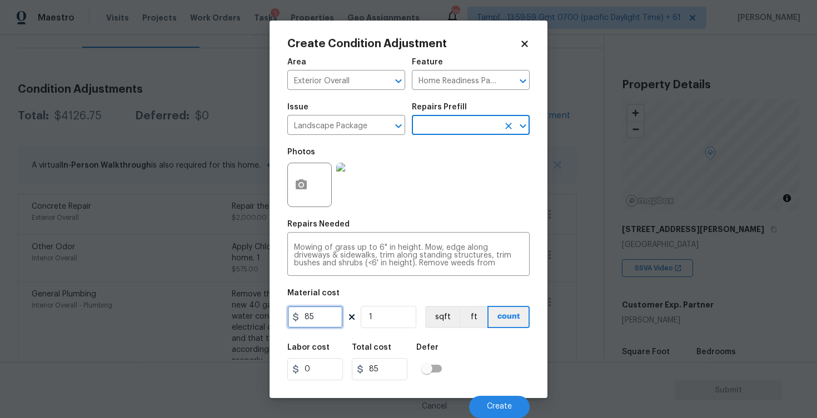
click at [331, 313] on input "85" at bounding box center [315, 317] width 56 height 22
type input "750"
click at [368, 226] on div "Repairs Needed" at bounding box center [408, 228] width 242 height 14
click at [315, 197] on div at bounding box center [309, 185] width 44 height 44
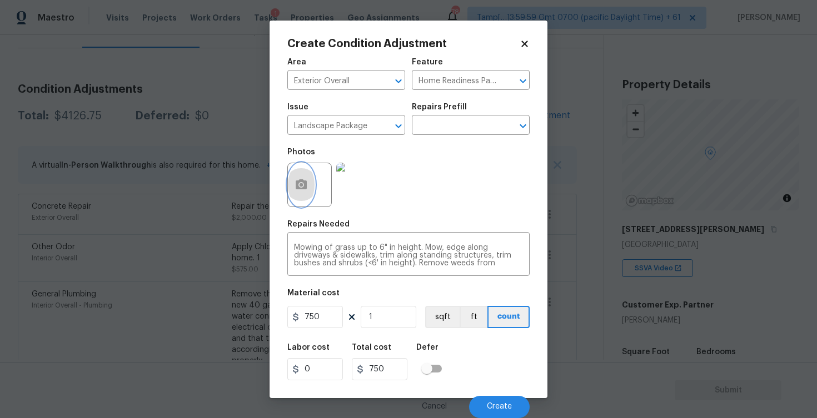
click at [313, 176] on button "button" at bounding box center [301, 184] width 27 height 43
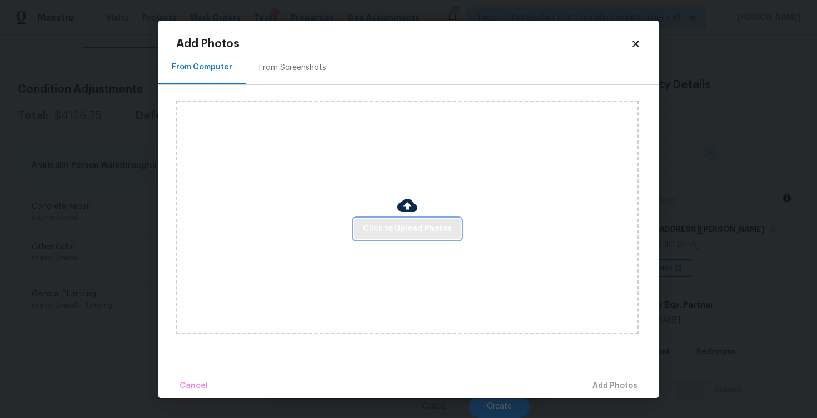
click at [406, 226] on span "Click to Upload Photos" at bounding box center [407, 229] width 89 height 14
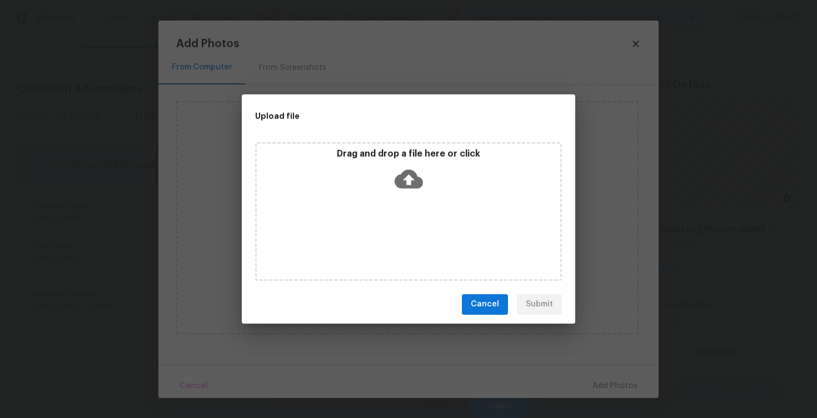
click at [406, 169] on icon at bounding box center [408, 178] width 28 height 19
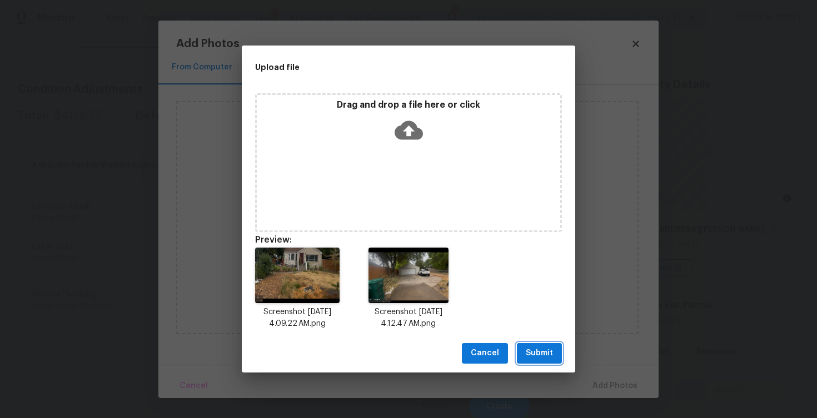
click at [527, 355] on span "Submit" at bounding box center [538, 354] width 27 height 14
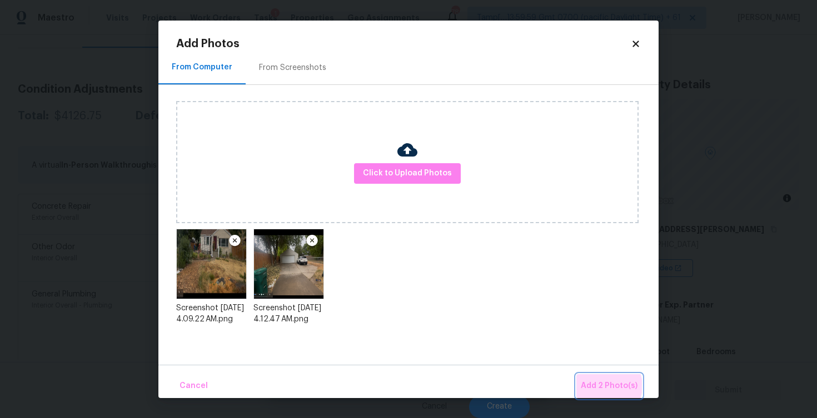
click at [609, 386] on span "Add 2 Photo(s)" at bounding box center [608, 386] width 57 height 14
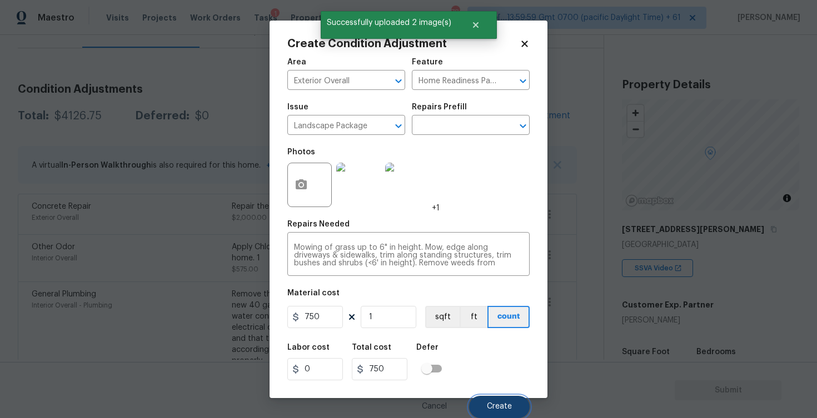
click at [500, 408] on span "Create" at bounding box center [499, 407] width 25 height 8
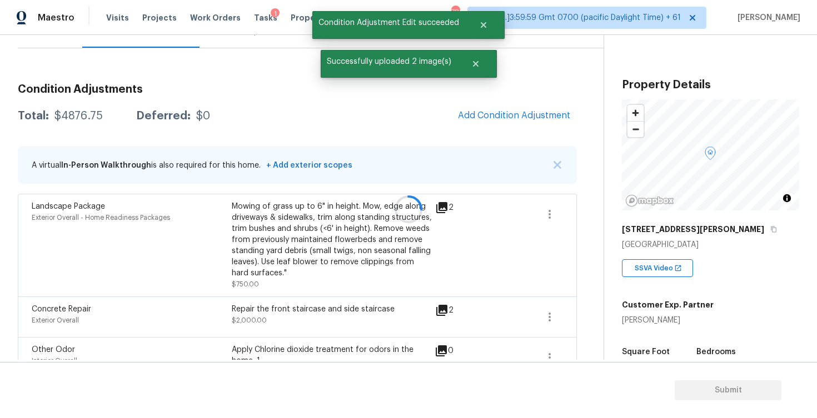
click at [533, 112] on div at bounding box center [408, 209] width 817 height 418
click at [454, 106] on span "Add Condition Adjustment" at bounding box center [514, 116] width 126 height 24
click at [476, 113] on span "Add Condition Adjustment" at bounding box center [514, 116] width 112 height 10
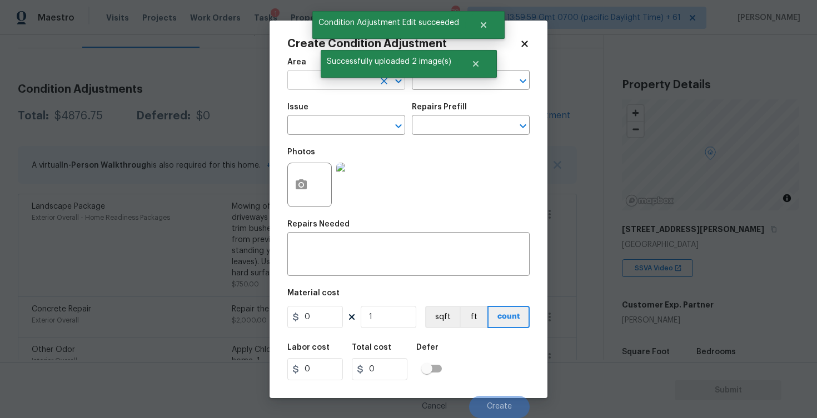
click at [354, 78] on input "text" at bounding box center [330, 81] width 87 height 17
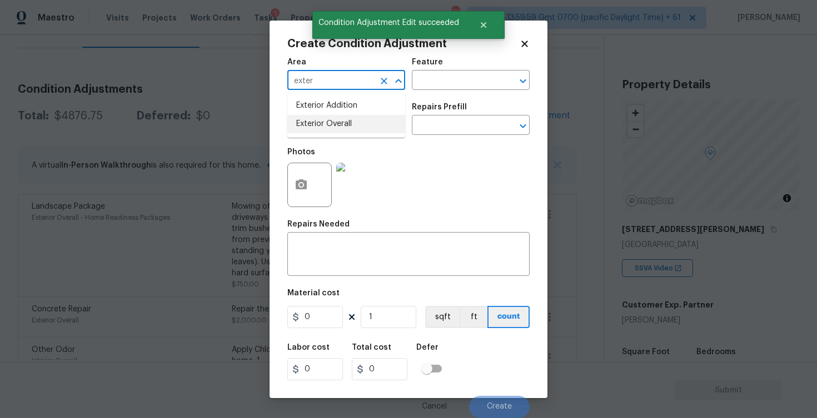
click at [349, 119] on li "Exterior Overall" at bounding box center [346, 124] width 118 height 18
type input "Exterior Overall"
click at [349, 119] on input "text" at bounding box center [330, 126] width 87 height 17
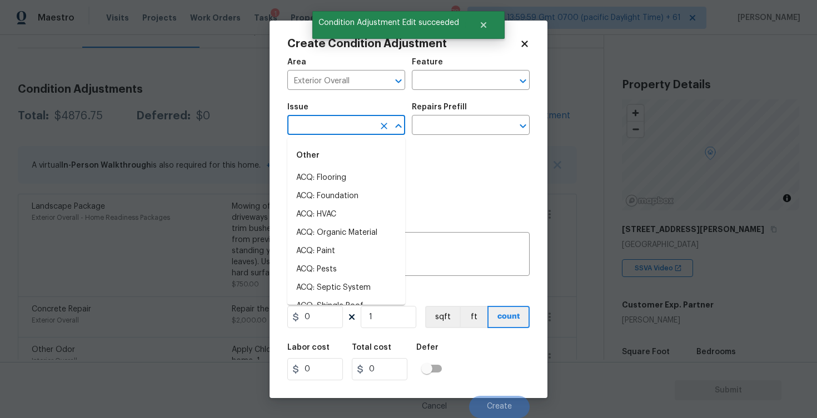
type input "d"
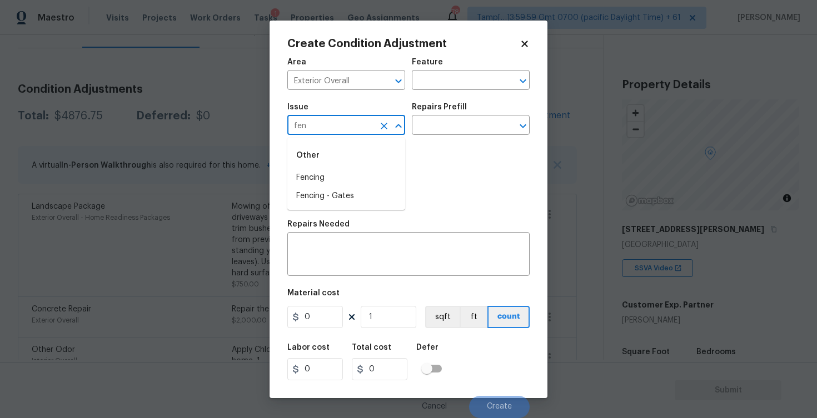
click at [349, 166] on div "Other" at bounding box center [346, 155] width 118 height 27
click at [349, 169] on li "Fencing" at bounding box center [346, 178] width 118 height 18
type input "Fencing"
click at [349, 257] on textarea at bounding box center [408, 255] width 229 height 23
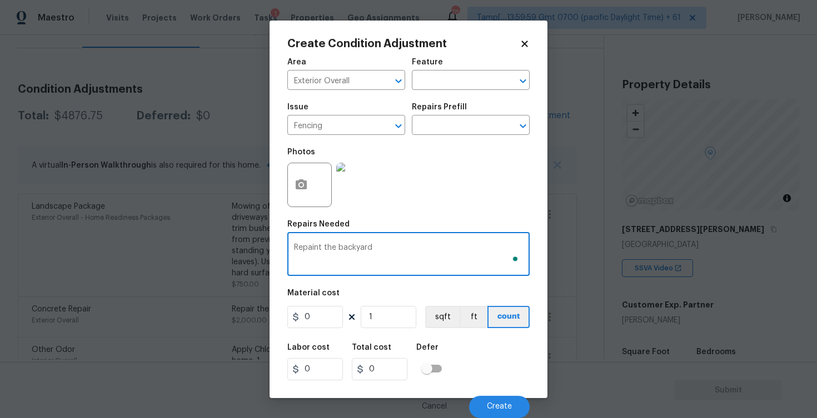
type textarea "Repaint the backyard f"
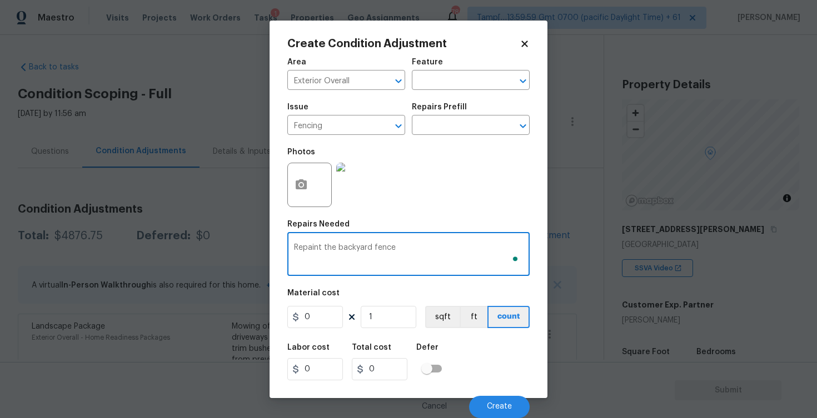
scroll to position [120, 0]
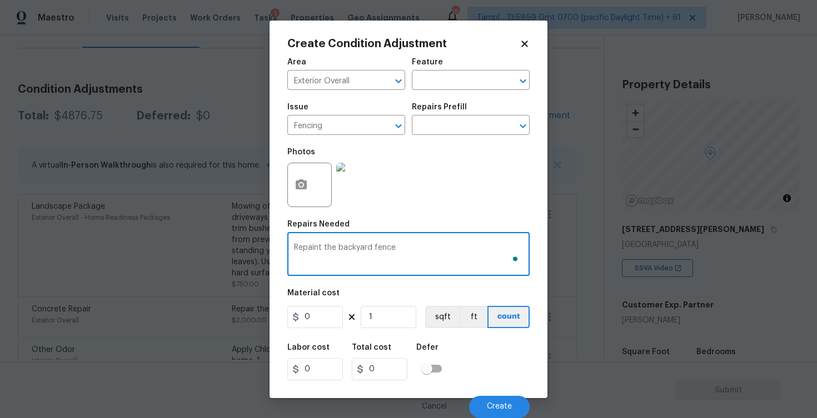
type textarea "Repaint the backyard fence"
click at [327, 317] on input "0" at bounding box center [315, 317] width 56 height 22
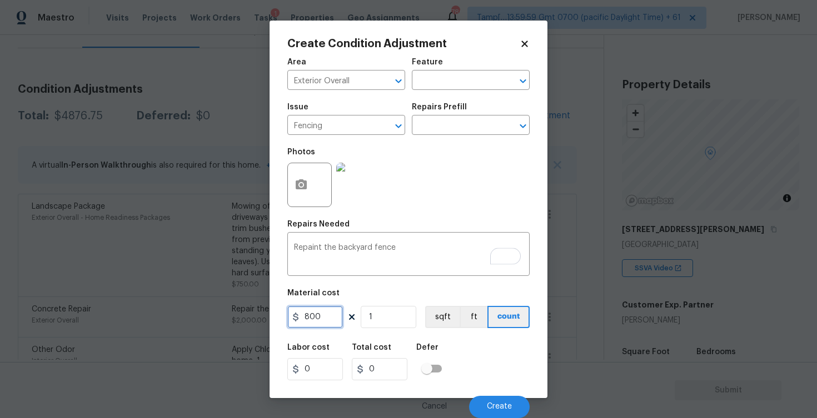
type input "800"
click at [334, 290] on h5 "Material cost" at bounding box center [313, 293] width 52 height 8
click at [301, 181] on icon "button" at bounding box center [301, 184] width 11 height 10
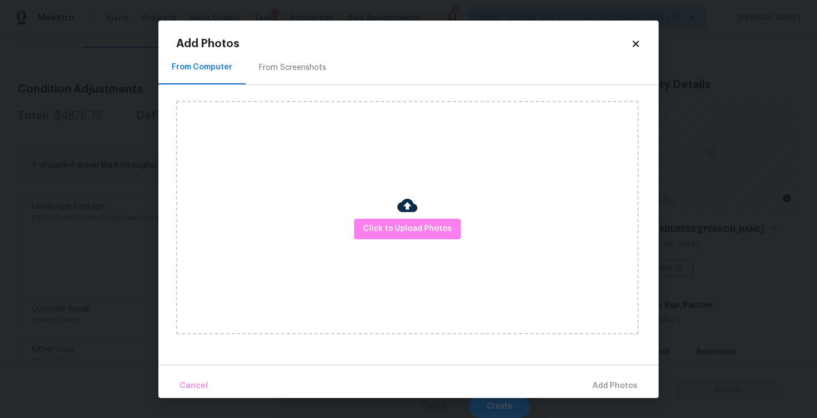
click at [397, 214] on div "Click to Upload Photos" at bounding box center [407, 217] width 462 height 233
click at [401, 219] on button "Click to Upload Photos" at bounding box center [407, 229] width 107 height 21
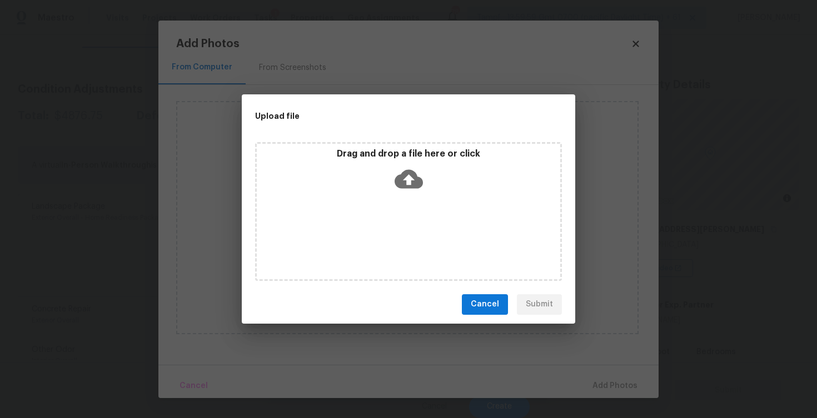
click at [401, 182] on icon at bounding box center [408, 178] width 28 height 19
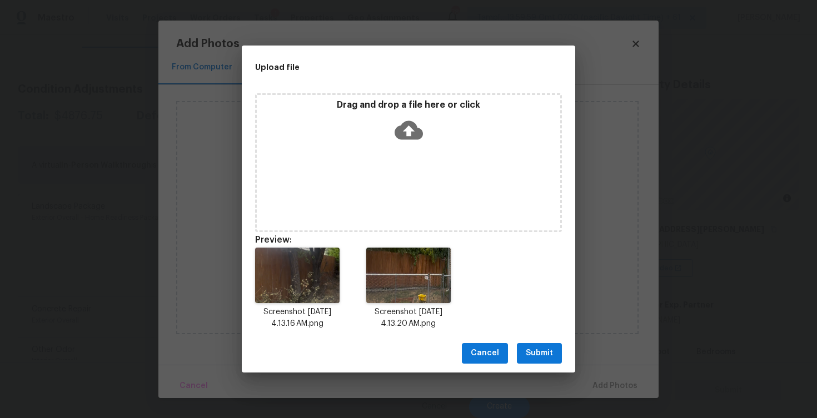
click at [528, 351] on span "Submit" at bounding box center [538, 354] width 27 height 14
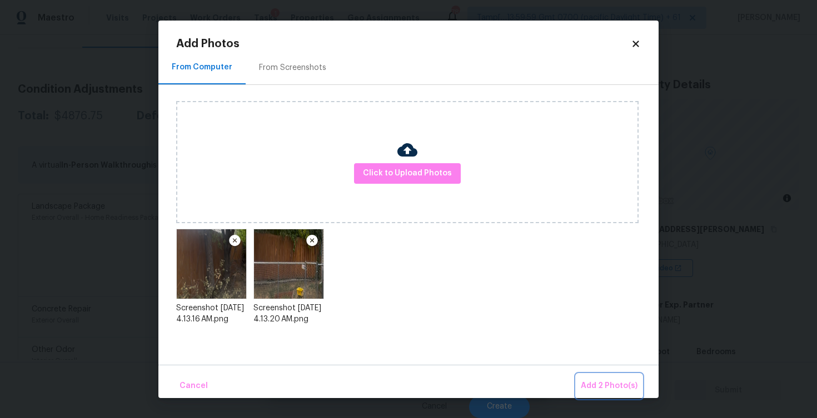
click at [605, 383] on span "Add 2 Photo(s)" at bounding box center [608, 386] width 57 height 14
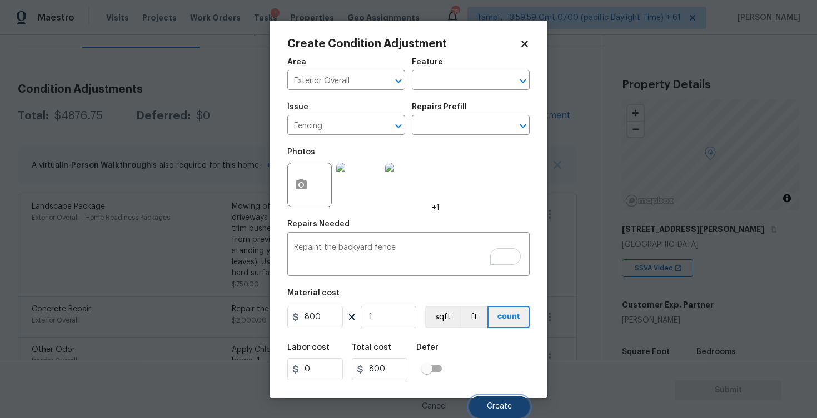
click at [496, 409] on span "Create" at bounding box center [499, 407] width 25 height 8
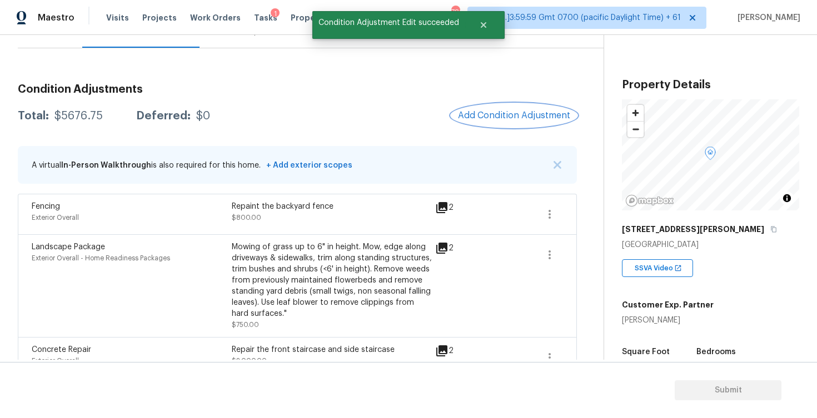
click at [528, 106] on button "Add Condition Adjustment" at bounding box center [514, 115] width 126 height 23
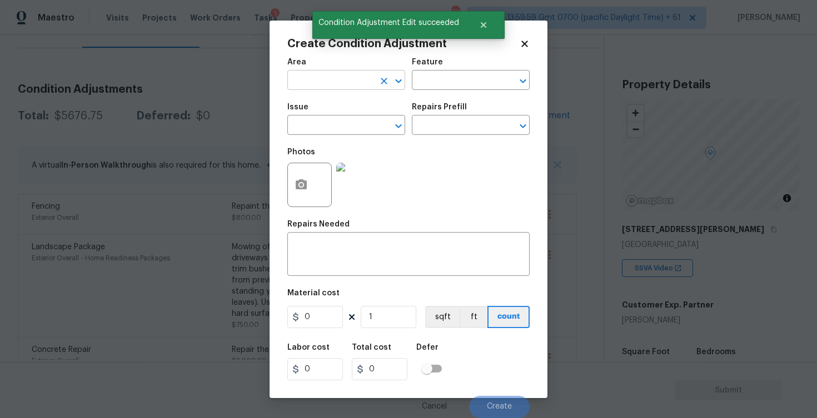
click at [301, 79] on input "text" at bounding box center [330, 81] width 87 height 17
click at [302, 119] on li "Exterior Overall" at bounding box center [346, 124] width 118 height 18
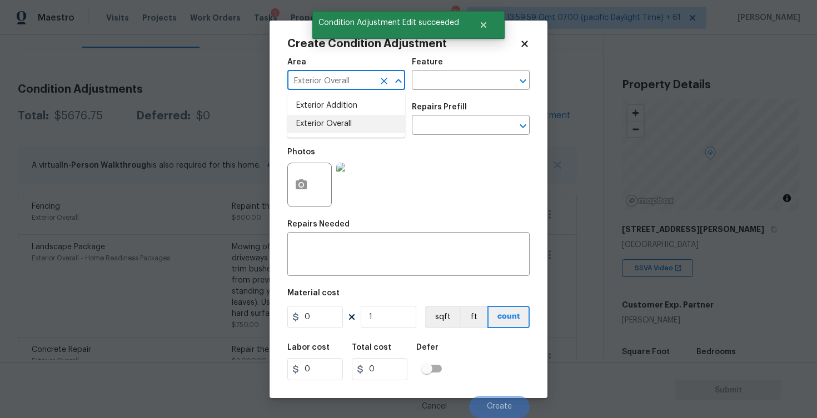
type input "Exterior Overall"
click at [302, 119] on input "text" at bounding box center [330, 126] width 87 height 17
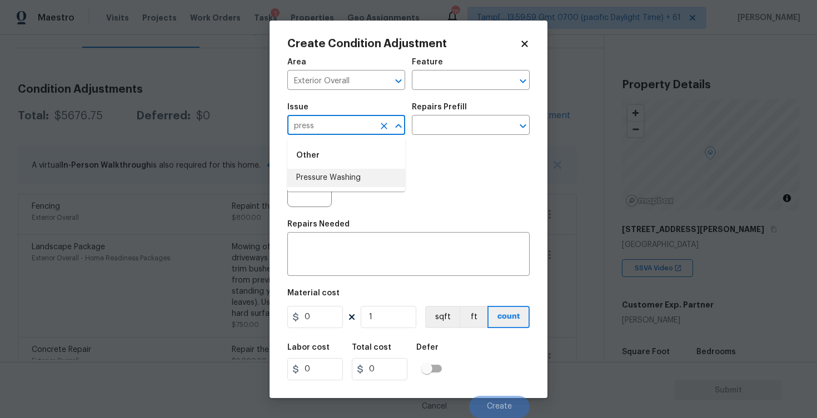
click at [343, 179] on li "Pressure Washing" at bounding box center [346, 178] width 118 height 18
type input "Pressure Washing"
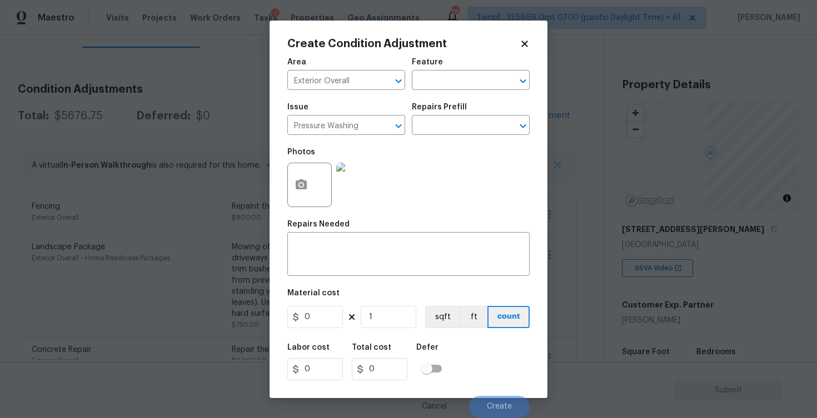
click at [426, 140] on div "Issue Pressure Washing ​ Repairs Prefill ​" at bounding box center [408, 119] width 242 height 45
click at [439, 127] on input "text" at bounding box center [455, 126] width 87 height 17
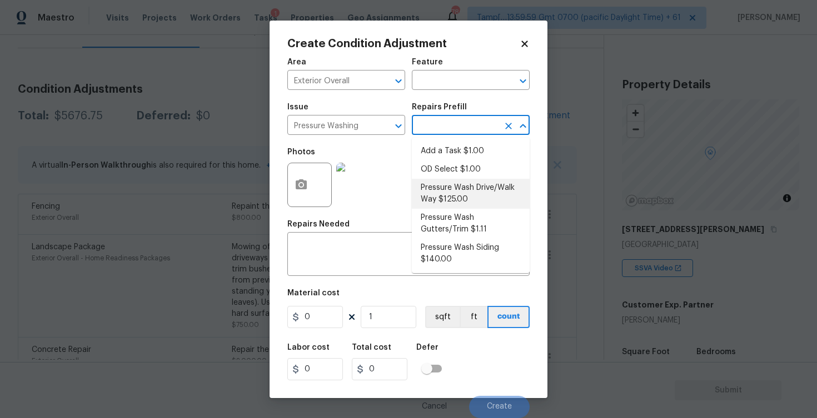
click at [440, 207] on li "Pressure Wash Drive/Walk Way $125.00" at bounding box center [471, 194] width 118 height 30
type input "Siding"
type textarea "Pressure wash the driveways/walkways as directed by the PM. Ensure that all deb…"
type input "125"
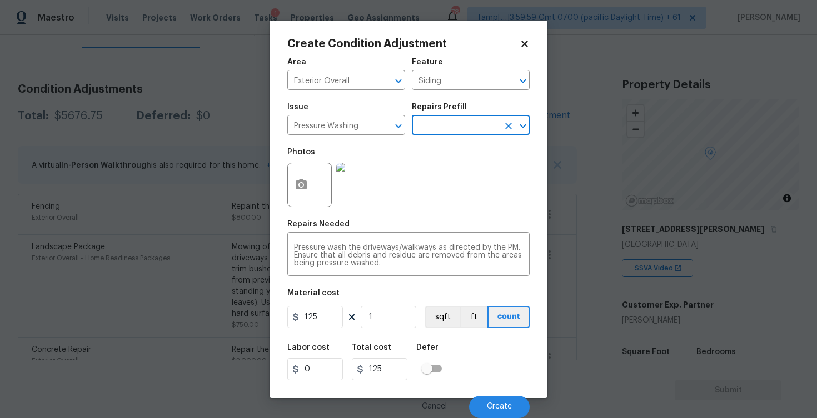
click at [311, 334] on div "Area Exterior Overall ​ Feature Siding ​ Issue Pressure Washing ​ Repairs Prefi…" at bounding box center [408, 235] width 242 height 367
click at [323, 320] on input "125" at bounding box center [315, 317] width 56 height 22
type input "400"
click at [472, 339] on div "Labor cost 0 Total cost 400 Defer" at bounding box center [408, 362] width 242 height 50
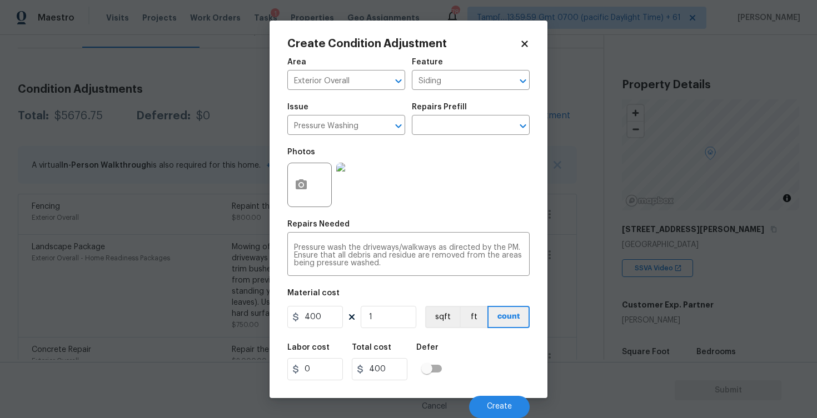
scroll to position [0, 0]
click at [497, 399] on button "Create" at bounding box center [499, 407] width 61 height 22
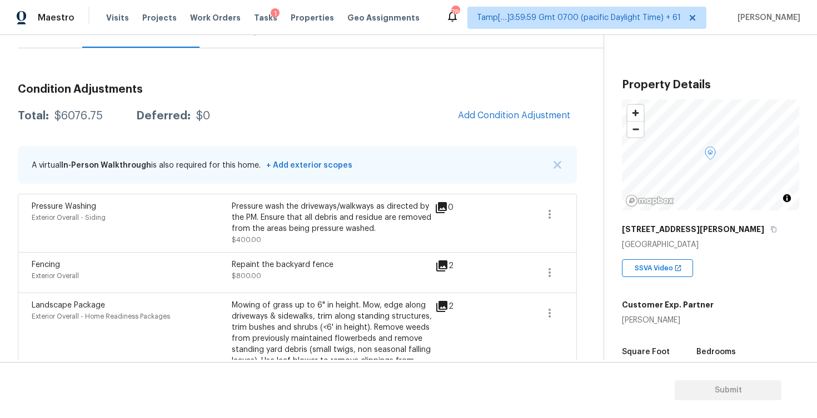
click at [493, 129] on div "Condition Adjustments Total: $6076.75 Deferred: $0 Add Condition Adjustment A v…" at bounding box center [297, 331] width 559 height 512
click at [501, 127] on span "Add Condition Adjustment" at bounding box center [514, 116] width 126 height 24
click at [473, 108] on button "Add Condition Adjustment" at bounding box center [514, 115] width 126 height 23
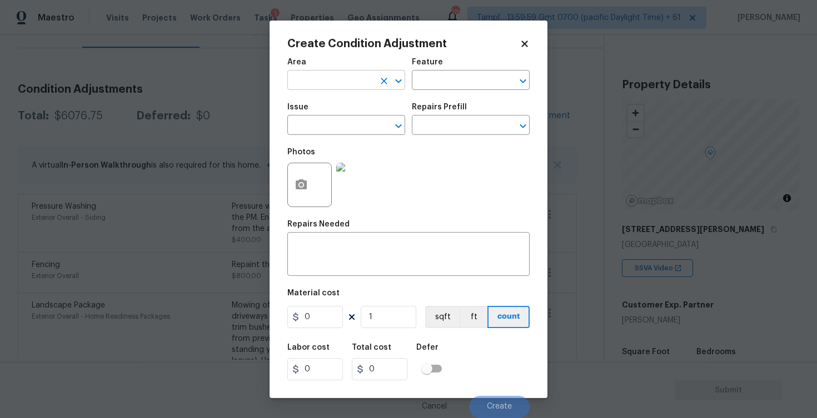
click at [317, 73] on input "text" at bounding box center [330, 81] width 87 height 17
click at [319, 116] on li "Exterior Overall" at bounding box center [346, 124] width 118 height 18
type input "Exterior Overall"
click at [319, 116] on div "Issue" at bounding box center [346, 110] width 118 height 14
click at [319, 120] on input "text" at bounding box center [330, 126] width 87 height 17
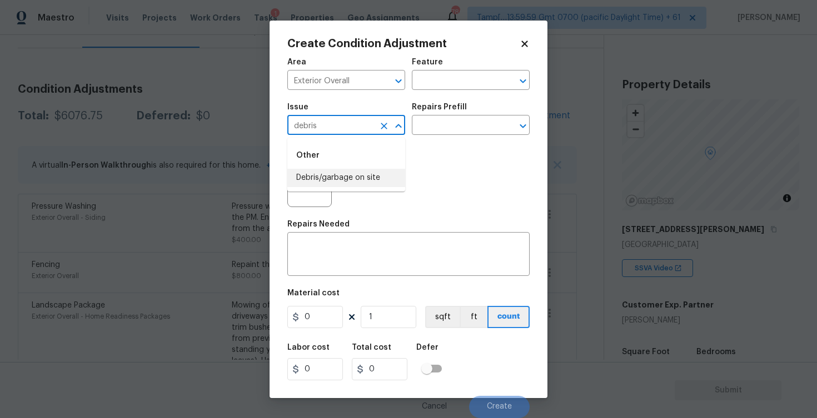
click at [333, 181] on li "Debris/garbage on site" at bounding box center [346, 178] width 118 height 18
type input "Debris/garbage on site"
click at [343, 258] on textarea at bounding box center [408, 255] width 229 height 23
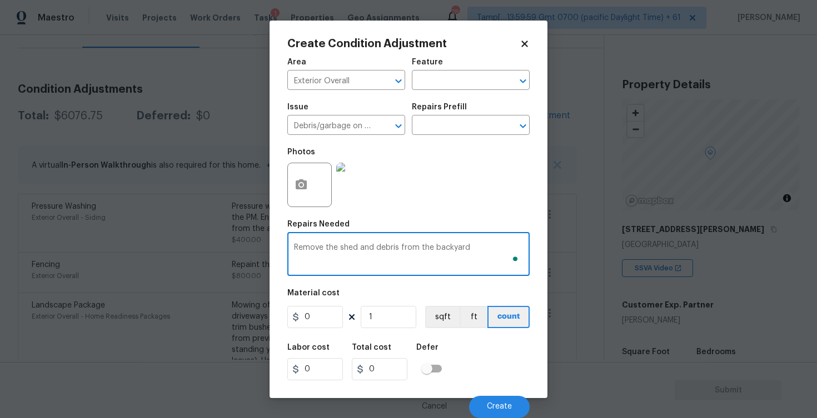
type textarea "Remove the shed and debris from the backyard"
click at [317, 322] on input "0" at bounding box center [315, 317] width 56 height 22
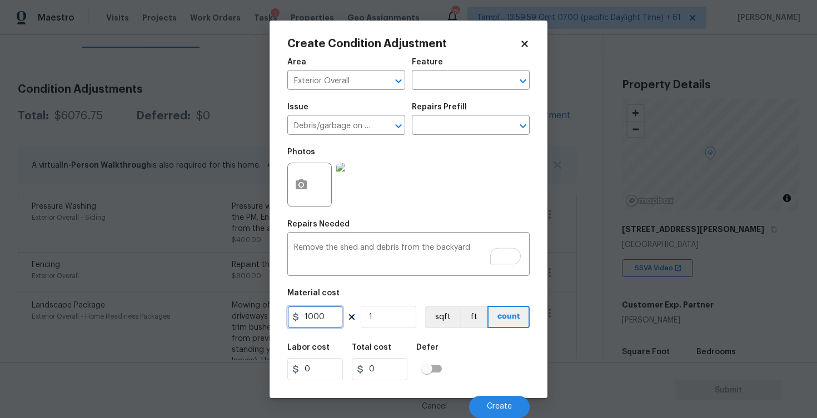
type input "1000"
click at [329, 179] on div at bounding box center [309, 185] width 44 height 44
click at [309, 184] on button "button" at bounding box center [301, 184] width 27 height 43
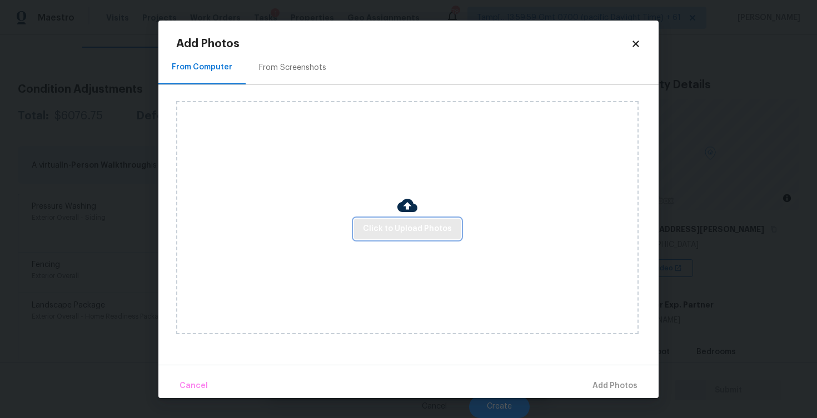
click at [395, 219] on button "Click to Upload Photos" at bounding box center [407, 229] width 107 height 21
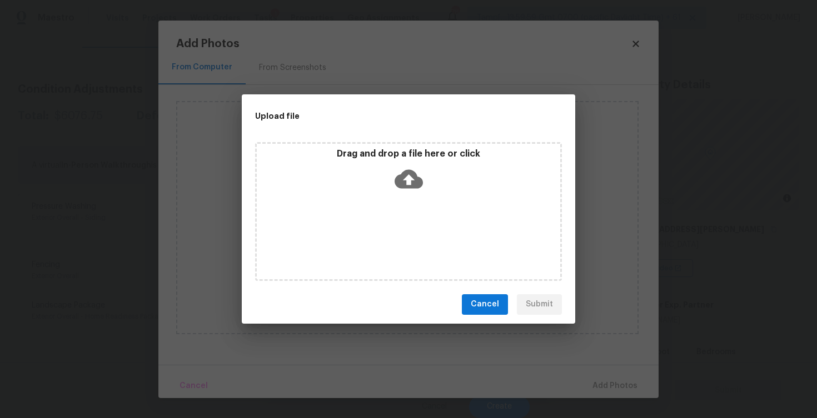
click at [408, 168] on icon at bounding box center [408, 179] width 28 height 28
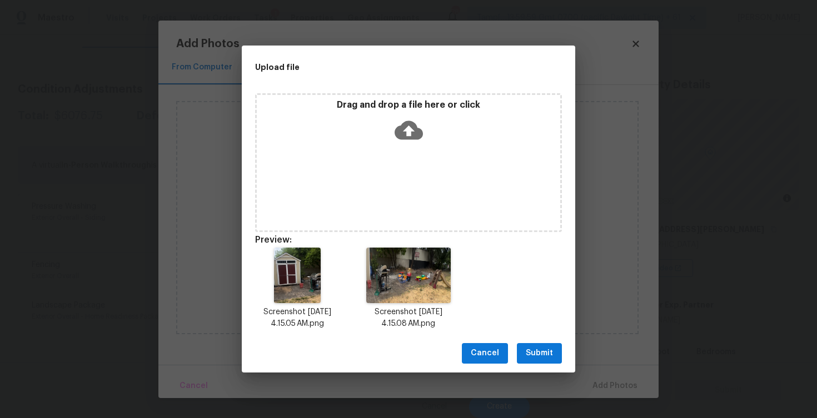
scroll to position [9, 0]
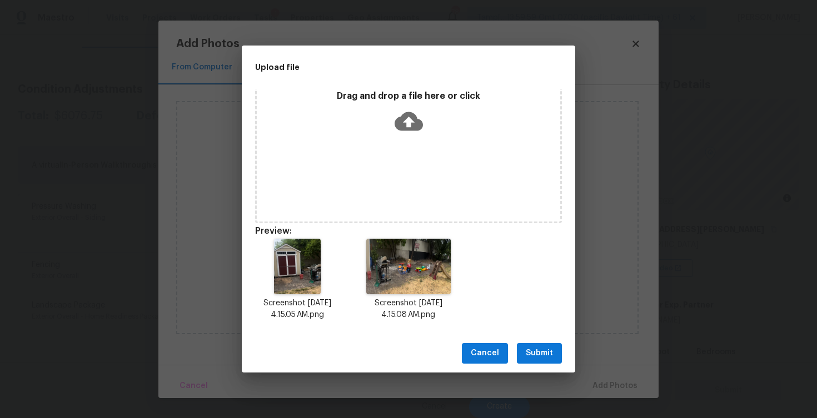
click at [537, 353] on span "Submit" at bounding box center [538, 354] width 27 height 14
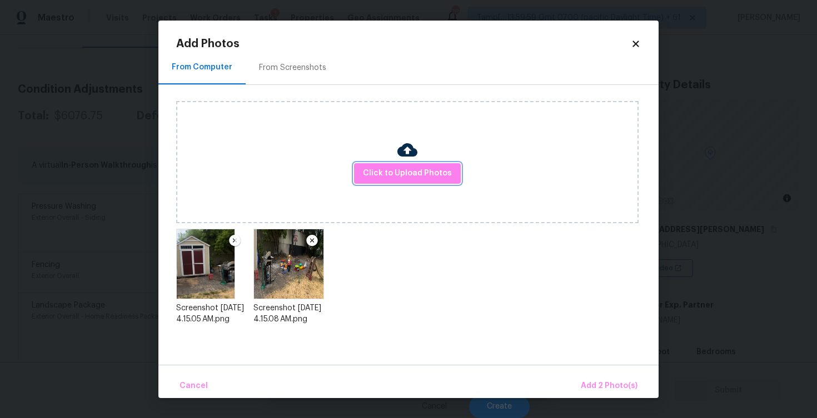
scroll to position [0, 0]
click at [586, 377] on button "Add 2 Photo(s)" at bounding box center [609, 386] width 66 height 24
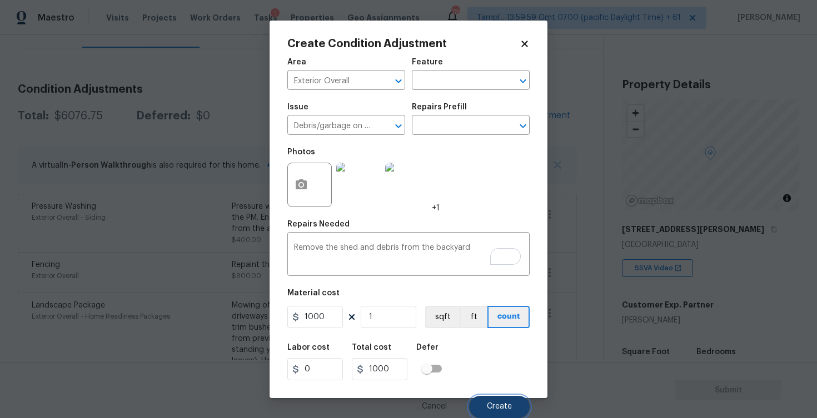
click at [496, 402] on button "Create" at bounding box center [499, 407] width 61 height 22
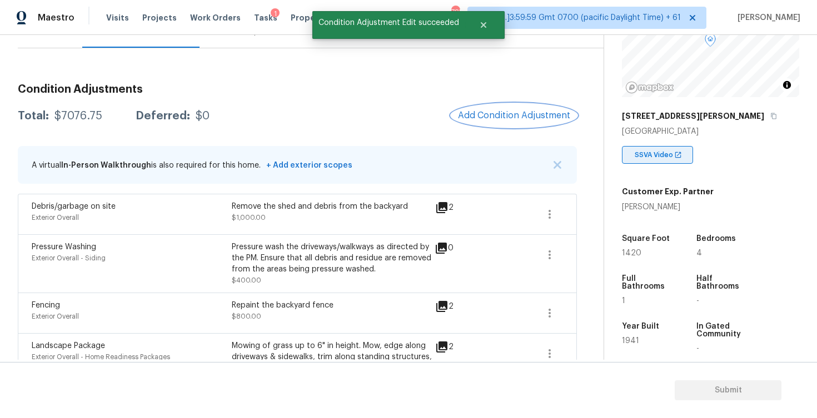
scroll to position [155, 0]
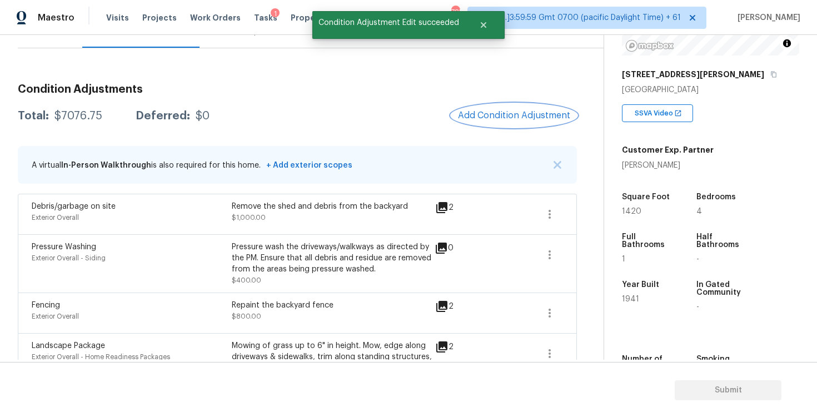
click at [532, 124] on button "Add Condition Adjustment" at bounding box center [514, 115] width 126 height 23
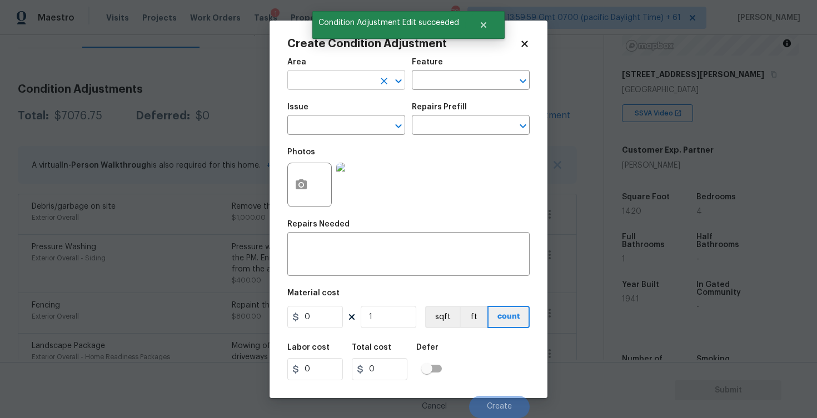
click at [334, 79] on input "text" at bounding box center [330, 81] width 87 height 17
click at [340, 127] on li "Exterior Overall" at bounding box center [346, 124] width 118 height 18
type input "Exterior Overall"
click at [340, 127] on input "text" at bounding box center [330, 126] width 87 height 17
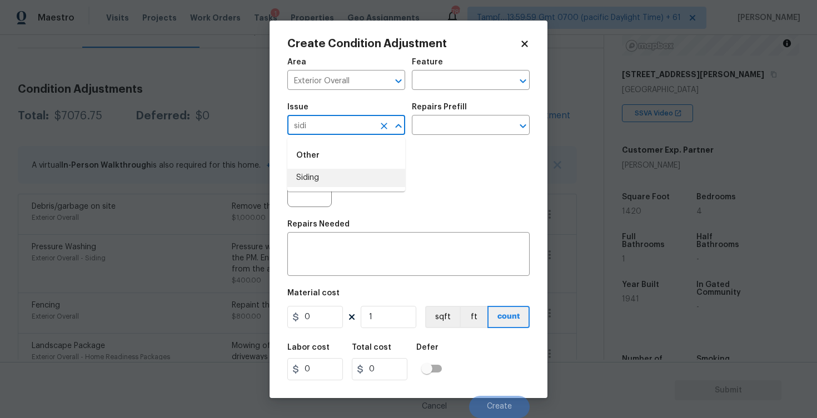
click at [342, 179] on li "Siding" at bounding box center [346, 178] width 118 height 18
type input "Siding"
click at [457, 116] on div "Repairs Prefill" at bounding box center [471, 110] width 118 height 14
click at [448, 128] on input "text" at bounding box center [455, 126] width 87 height 17
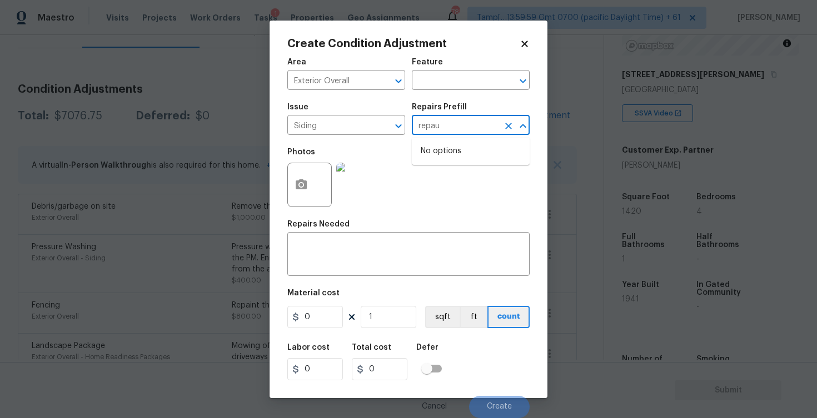
type input "repa"
click at [461, 138] on ul "Repair Exterior Shutters $10.00" at bounding box center [471, 157] width 118 height 39
click at [461, 150] on li "Repair Exterior Shutters $10.00" at bounding box center [471, 157] width 118 height 30
type input "Siding"
type textarea "Repair the existing exterior shutters on the home (cracks, chips, holes, etc.).…"
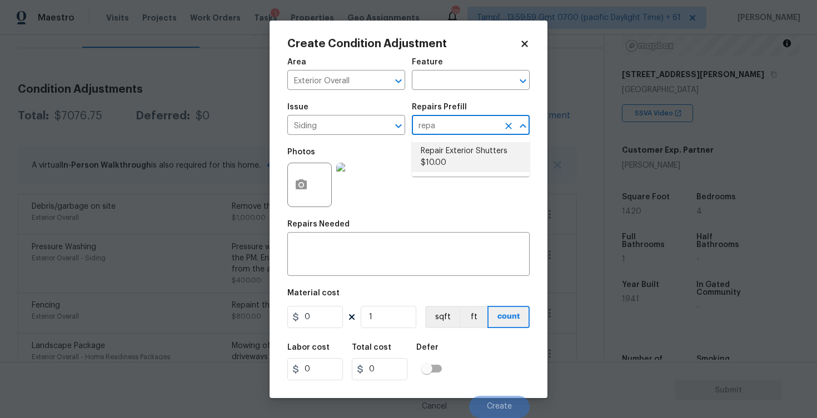
type input "10"
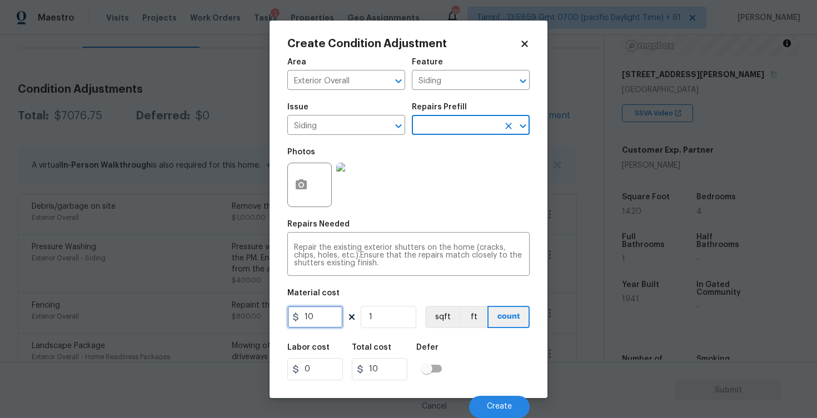
click at [316, 322] on input "10" at bounding box center [315, 317] width 56 height 22
type input "575"
click at [302, 208] on div "Photos" at bounding box center [310, 178] width 47 height 72
click at [298, 179] on icon "button" at bounding box center [300, 184] width 13 height 13
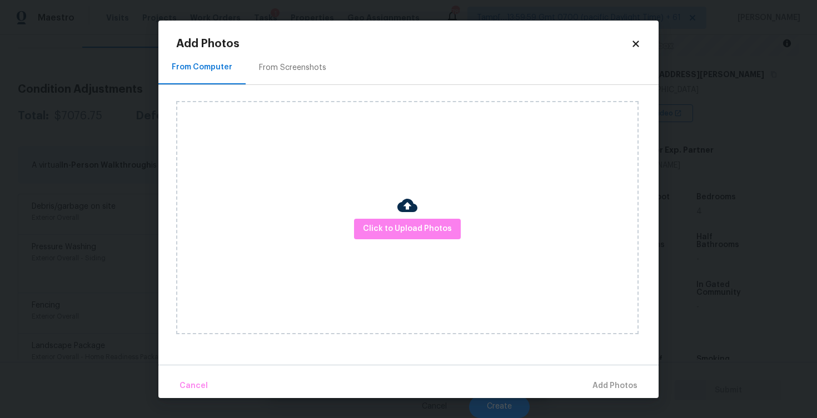
click at [423, 213] on div "Click to Upload Photos" at bounding box center [407, 217] width 462 height 233
click at [419, 226] on span "Click to Upload Photos" at bounding box center [407, 229] width 89 height 14
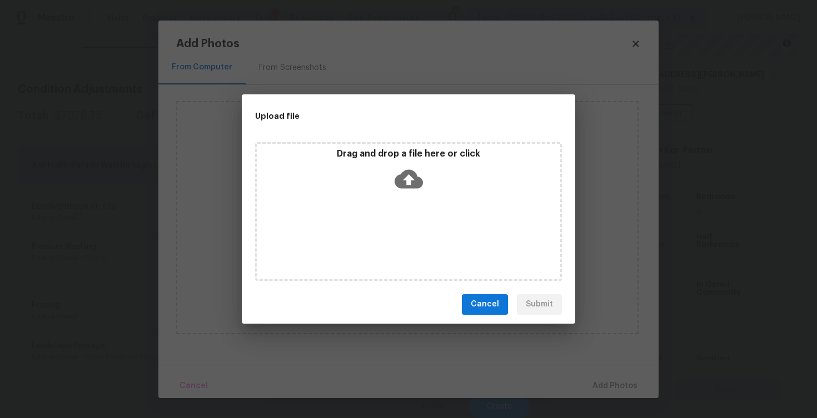
click at [410, 159] on div "Drag and drop a file here or click" at bounding box center [408, 172] width 303 height 48
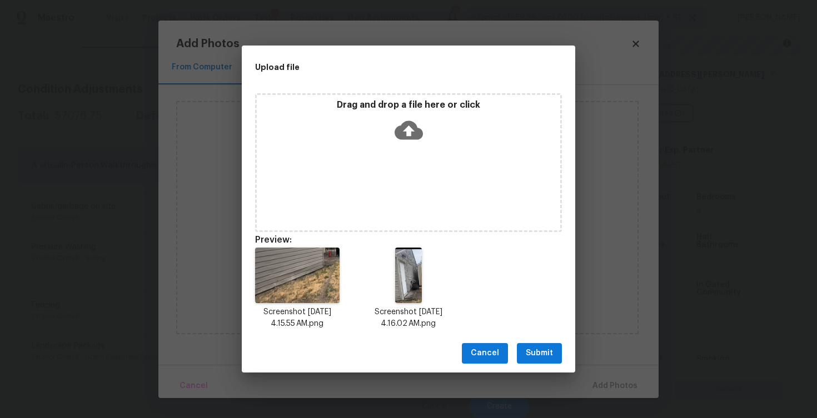
click at [546, 348] on span "Submit" at bounding box center [538, 354] width 27 height 14
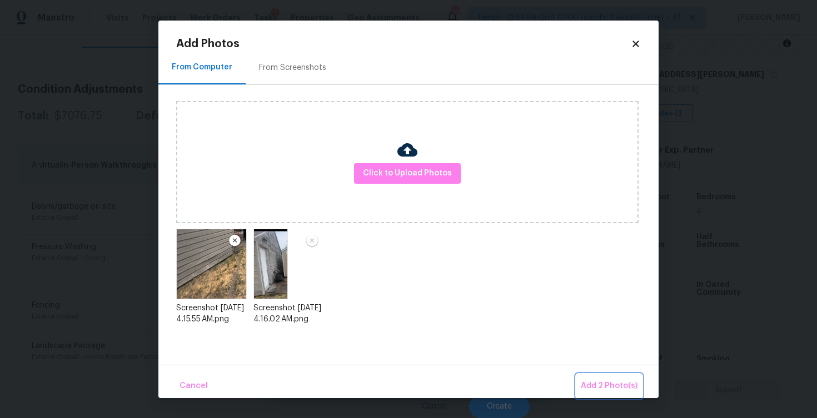
click at [611, 374] on button "Add 2 Photo(s)" at bounding box center [609, 386] width 66 height 24
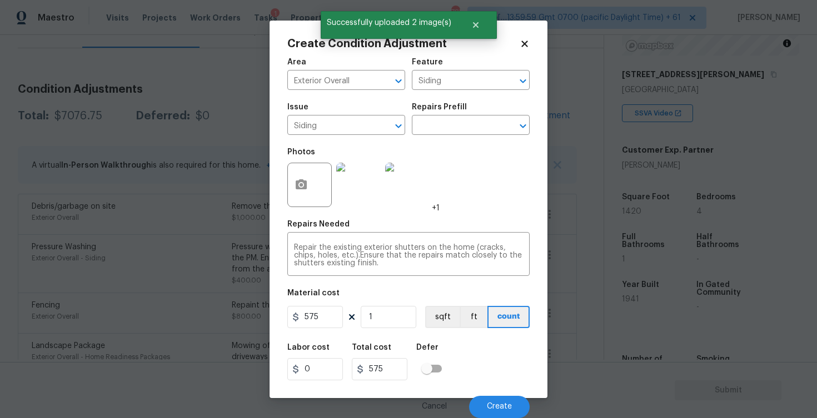
click at [507, 394] on div "Cancel Create" at bounding box center [408, 402] width 242 height 31
click at [508, 398] on button "Create" at bounding box center [499, 407] width 61 height 22
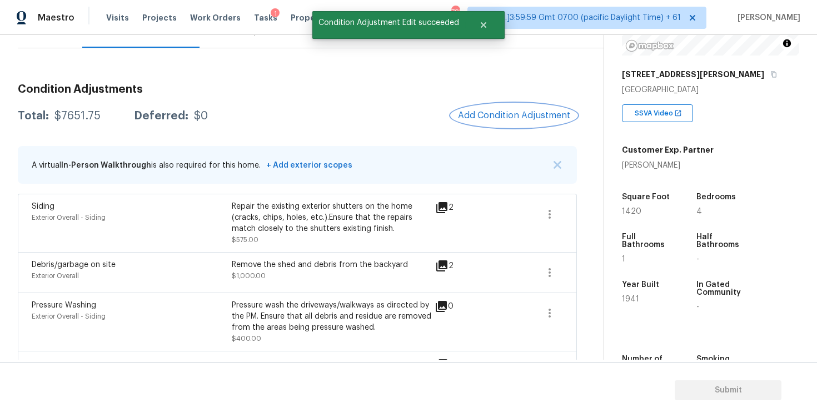
scroll to position [105, 0]
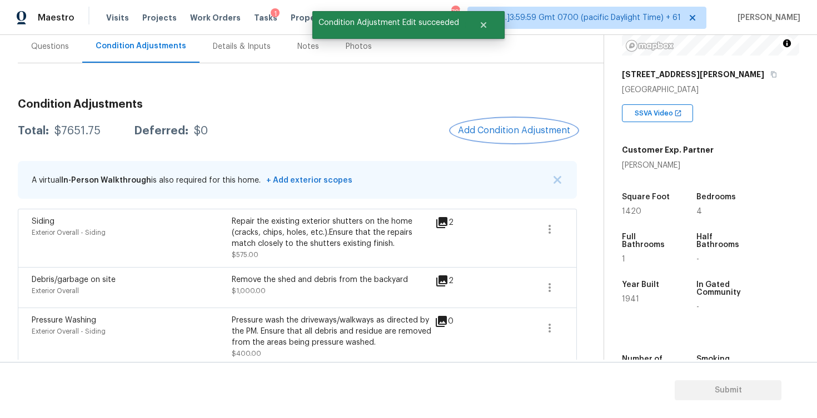
click at [542, 137] on button "Add Condition Adjustment" at bounding box center [514, 130] width 126 height 23
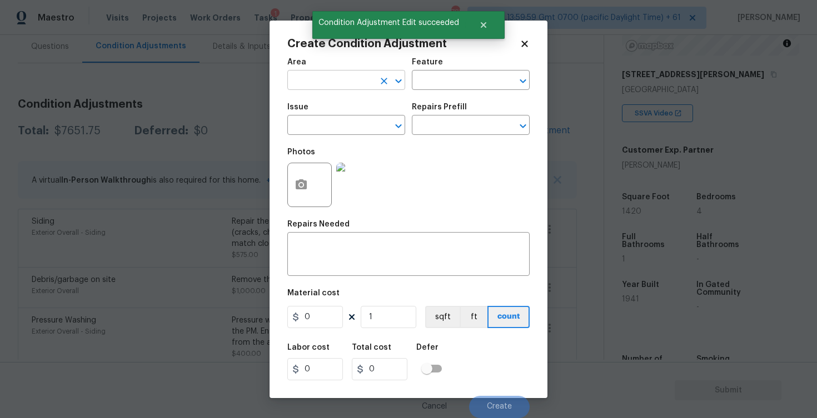
click at [336, 76] on input "text" at bounding box center [330, 81] width 87 height 17
click at [334, 116] on li "Exterior Overall" at bounding box center [346, 124] width 118 height 18
type input "Exterior Overall"
click at [337, 124] on input "text" at bounding box center [330, 126] width 87 height 17
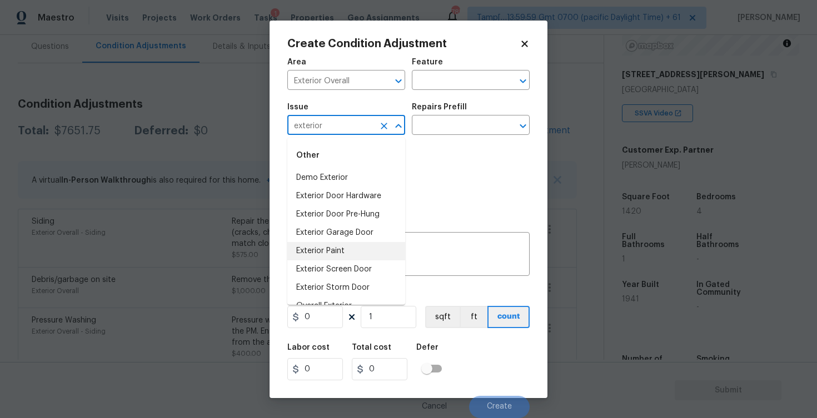
click at [334, 251] on li "Exterior Paint" at bounding box center [346, 251] width 118 height 18
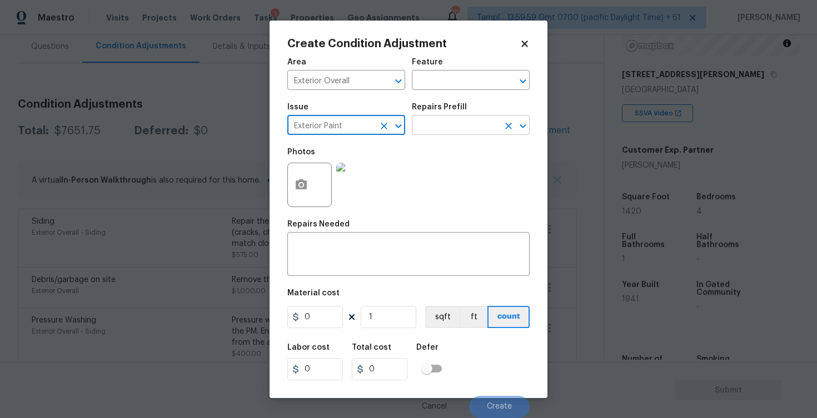
type input "Exterior Paint"
click at [448, 125] on input "text" at bounding box center [455, 126] width 87 height 17
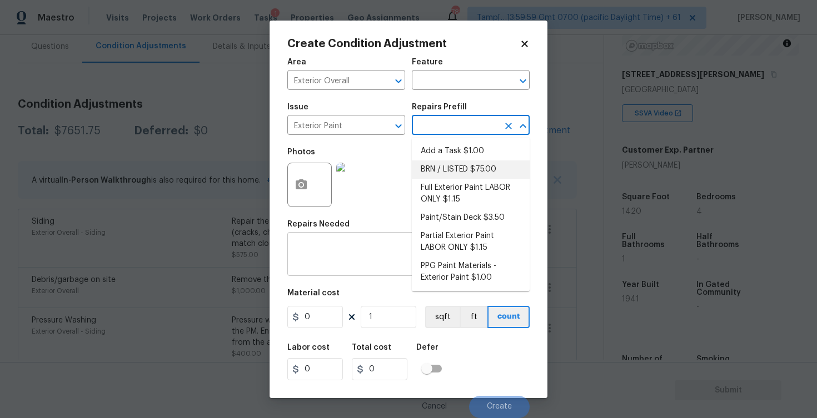
click at [349, 259] on textarea at bounding box center [408, 255] width 229 height 23
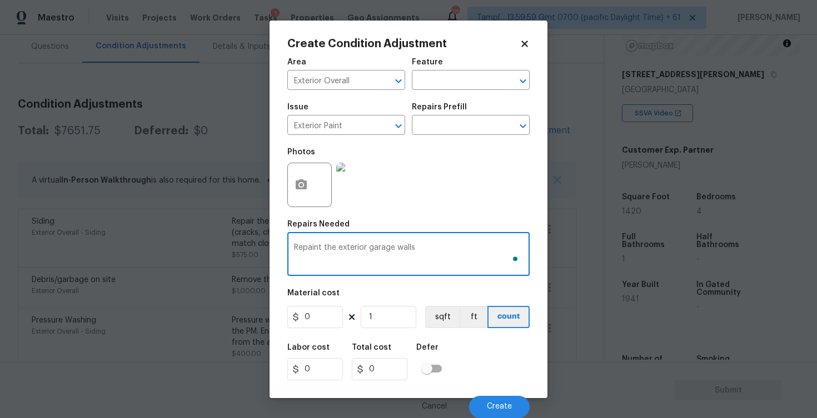
type textarea "Repaint the exterior garage walls"
click at [310, 337] on div "Area Exterior Overall ​ Feature ​ Issue Exterior Paint ​ Repairs Prefill ​ Phot…" at bounding box center [408, 235] width 242 height 367
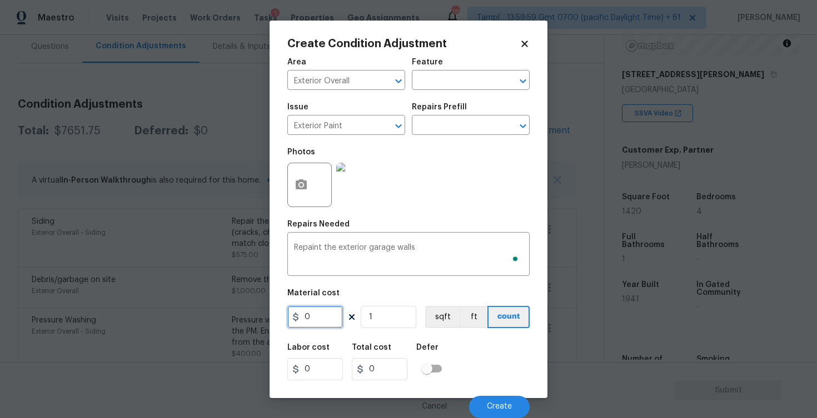
click at [320, 317] on input "0" at bounding box center [315, 317] width 56 height 22
type input "750"
click at [362, 278] on div "Area Exterior Overall ​ Feature ​ Issue Exterior Paint ​ Repairs Prefill ​ Phot…" at bounding box center [408, 235] width 242 height 367
type input "750"
click at [311, 184] on button "button" at bounding box center [301, 184] width 27 height 43
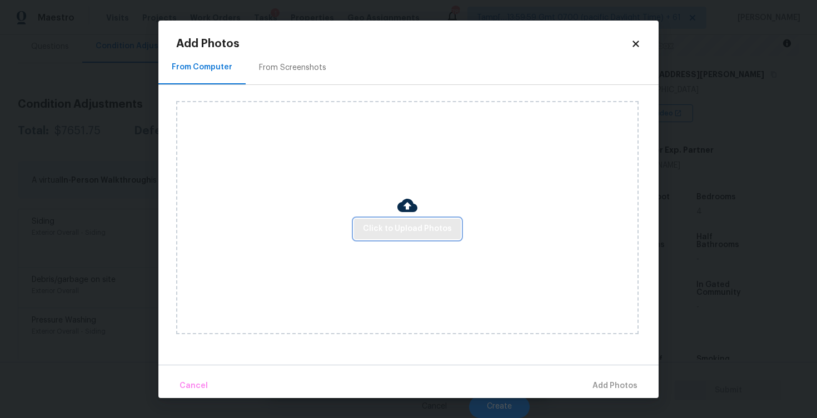
click at [422, 234] on span "Click to Upload Photos" at bounding box center [407, 229] width 89 height 14
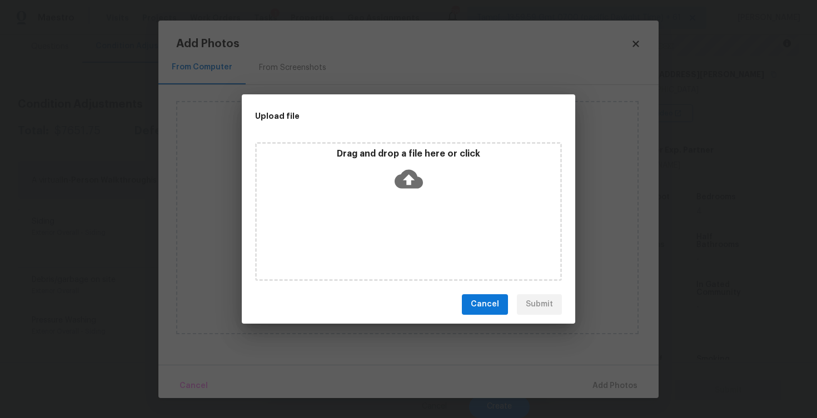
click at [416, 181] on icon at bounding box center [408, 178] width 28 height 19
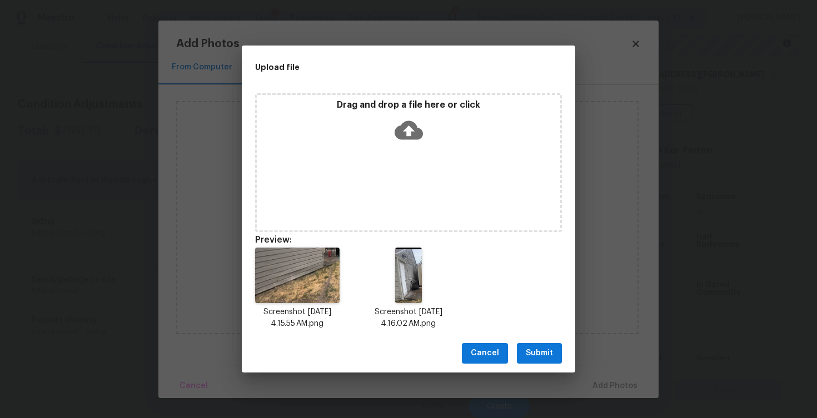
click at [540, 358] on span "Submit" at bounding box center [538, 354] width 27 height 14
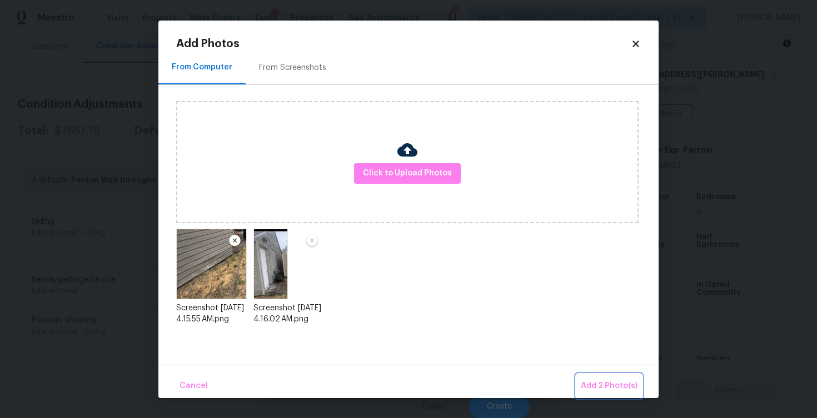
click at [598, 380] on span "Add 2 Photo(s)" at bounding box center [608, 386] width 57 height 14
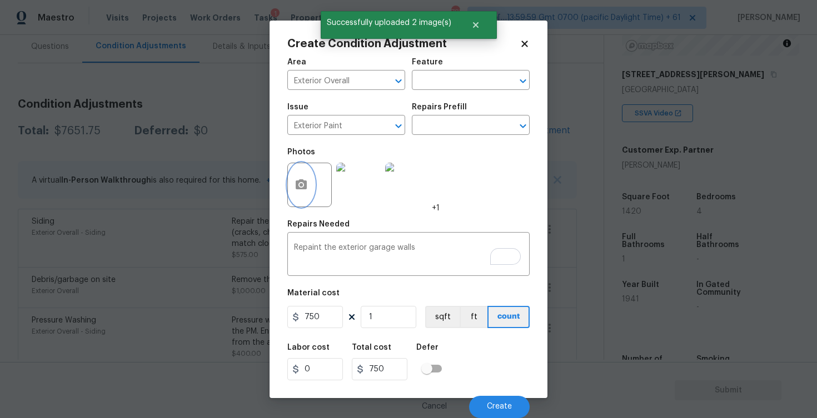
scroll to position [0, 0]
click at [494, 404] on span "Create" at bounding box center [499, 407] width 25 height 8
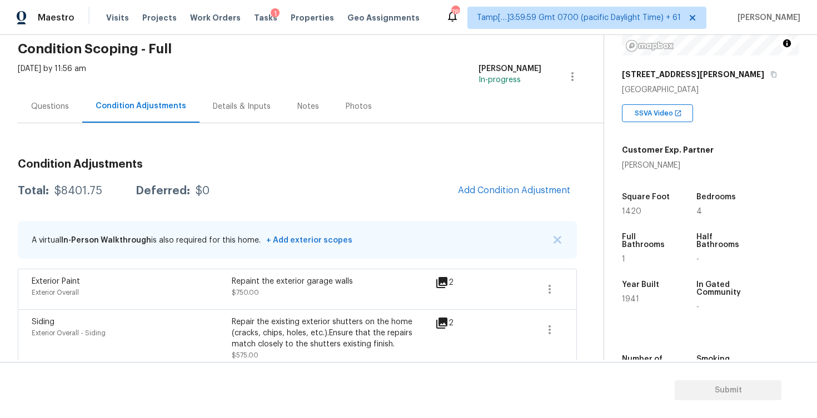
scroll to position [43, 0]
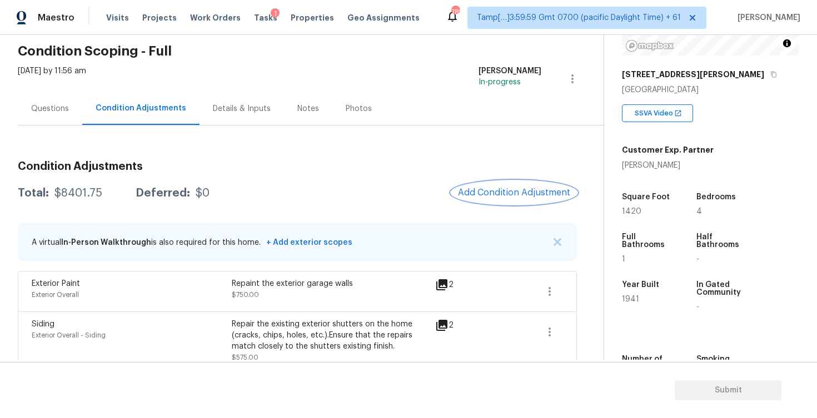
click at [478, 187] on button "Add Condition Adjustment" at bounding box center [514, 192] width 126 height 23
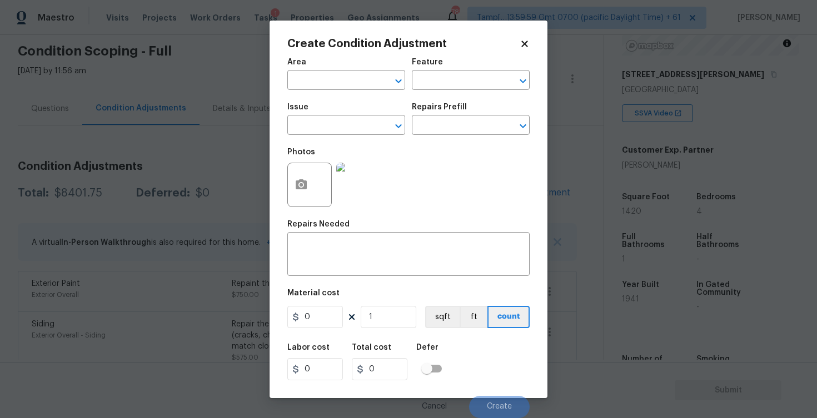
click at [319, 96] on span "Area ​" at bounding box center [346, 74] width 118 height 45
click at [323, 74] on input "text" at bounding box center [330, 81] width 87 height 17
click at [327, 123] on li "Interior Overall" at bounding box center [346, 124] width 118 height 18
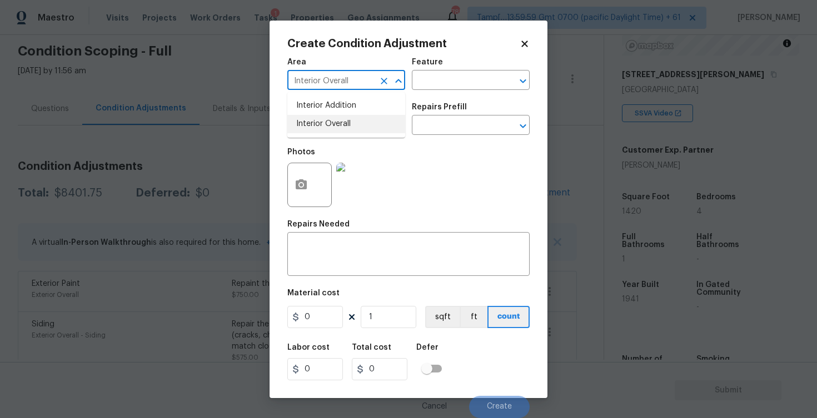
type input "Interior Overall"
click at [327, 123] on input "text" at bounding box center [330, 126] width 87 height 17
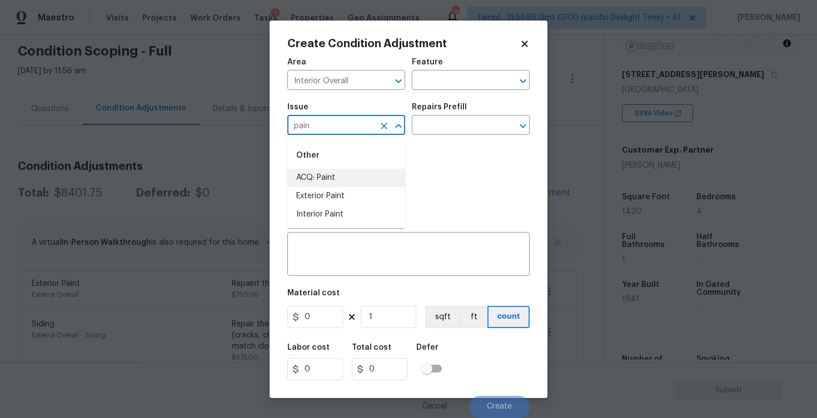
click at [338, 185] on li "ACQ: Paint" at bounding box center [346, 178] width 118 height 18
type input "ACQ: Paint"
click at [431, 124] on input "text" at bounding box center [455, 126] width 87 height 17
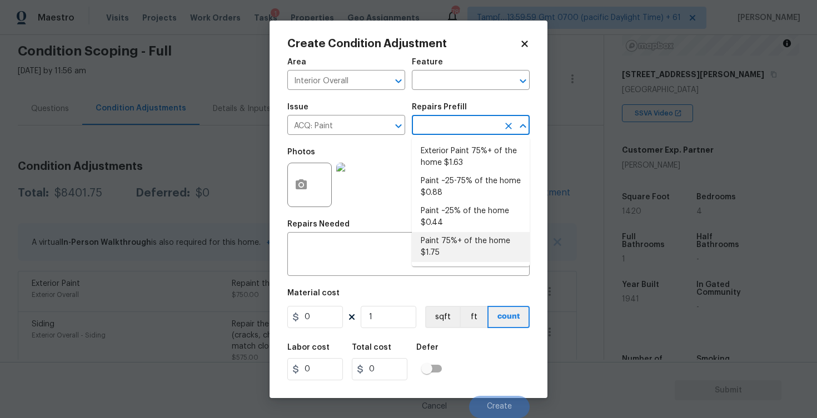
click at [448, 232] on li "Paint 75%+ of the home $1.75" at bounding box center [471, 247] width 118 height 30
type input "Acquisition"
type textarea "Acquisition Scope: 75%+ of the home will likely require interior paint"
type input "1.75"
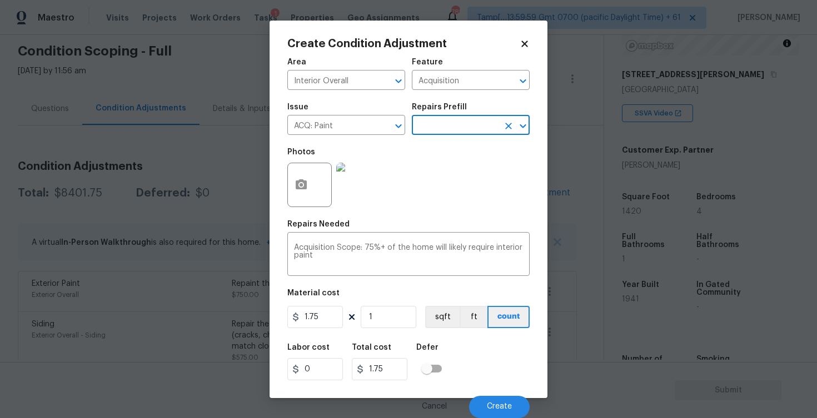
scroll to position [0, 0]
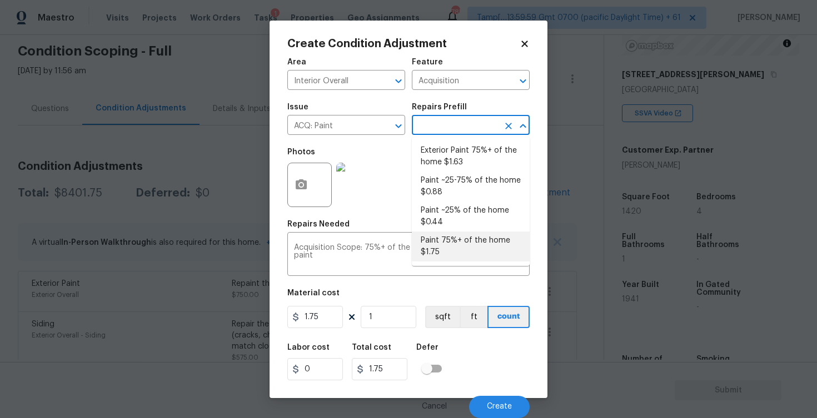
click at [391, 337] on div "Labor cost 0 Total cost 1.75 Defer" at bounding box center [408, 362] width 242 height 50
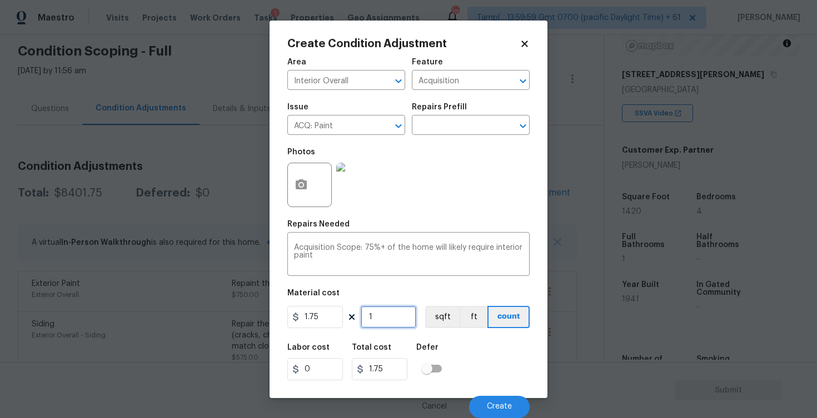
click at [383, 311] on input "1" at bounding box center [389, 317] width 56 height 22
type input "0"
paste input "925"
type input "925"
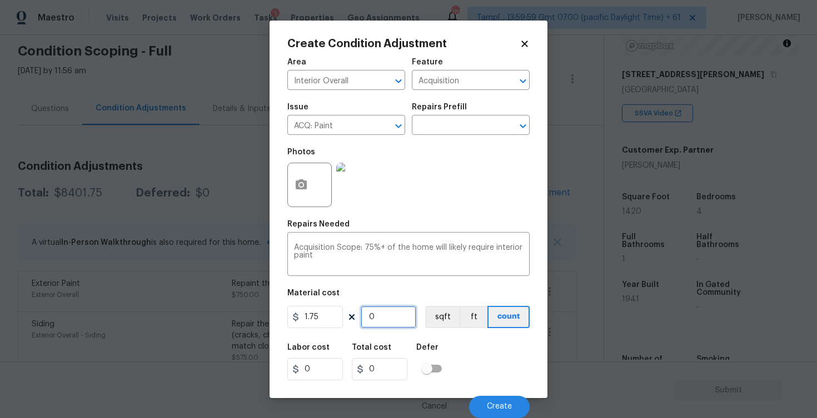
type input "1618.75"
type input "925"
click at [428, 312] on button "sqft" at bounding box center [442, 317] width 34 height 22
click at [298, 158] on div "Photos" at bounding box center [310, 155] width 47 height 14
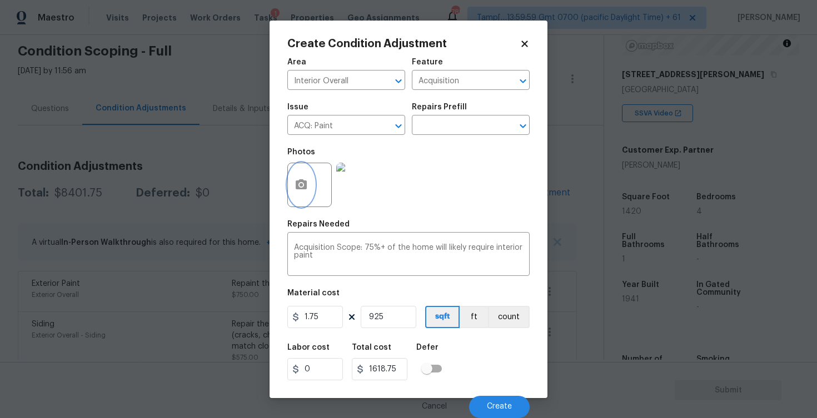
click at [302, 184] on circle "button" at bounding box center [300, 184] width 3 height 3
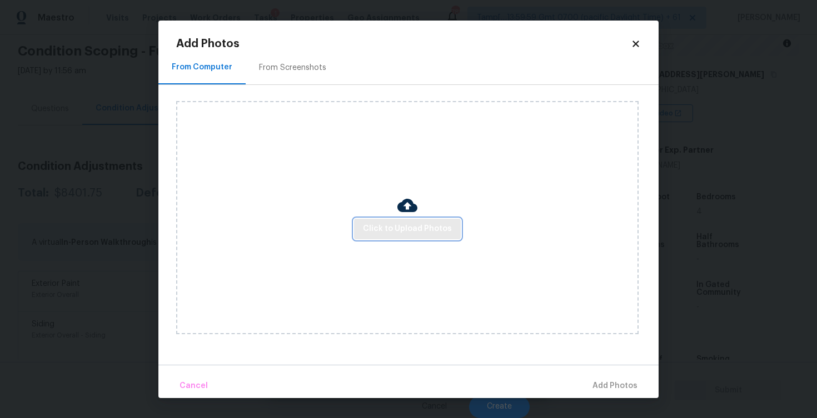
click at [401, 230] on span "Click to Upload Photos" at bounding box center [407, 229] width 89 height 14
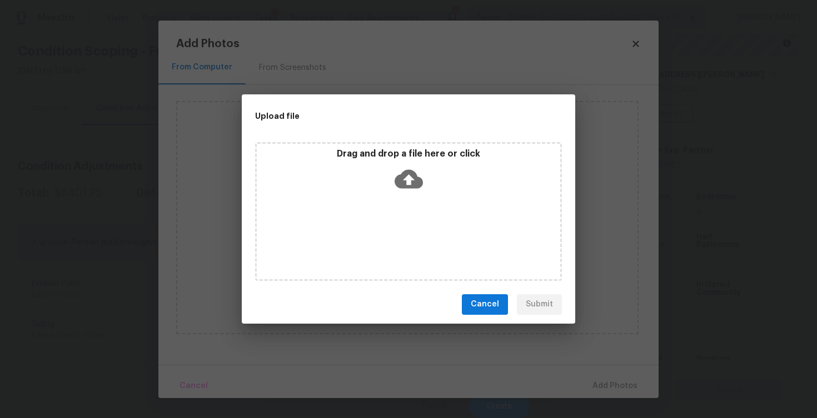
click at [402, 168] on icon at bounding box center [408, 179] width 28 height 28
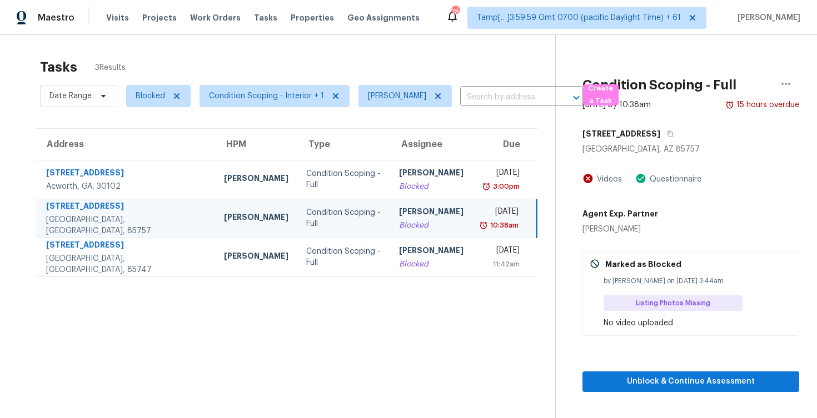
scroll to position [35, 0]
